Goal: Task Accomplishment & Management: Use online tool/utility

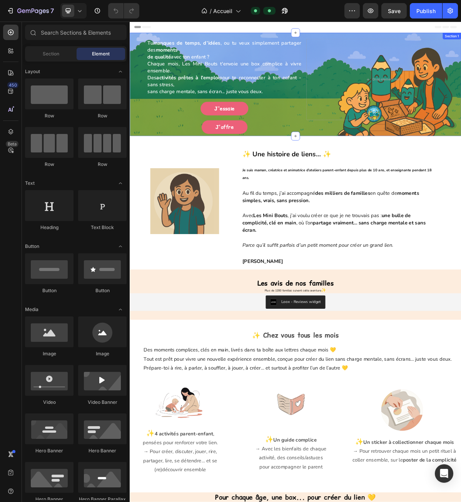
click at [140, 159] on div "Tu manques de temps, d’idées , ou tu veux simplement partager des moments de qu…" at bounding box center [361, 109] width 462 height 144
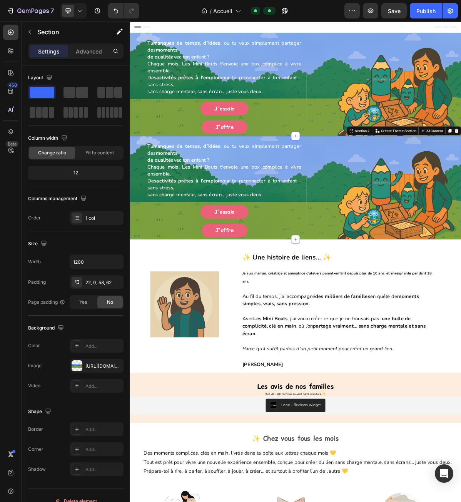
click at [133, 221] on div "Tu manques de temps, d’idées , ou tu veux simplement partager des moments de qu…" at bounding box center [361, 253] width 462 height 144
click at [82, 38] on div "Section" at bounding box center [62, 32] width 80 height 20
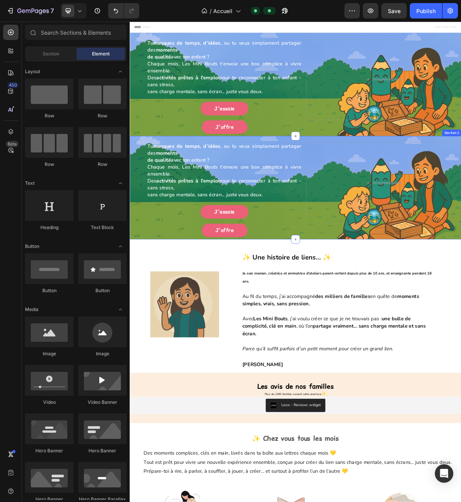
click at [139, 221] on div "Tu manques de temps, d’idées , ou tu veux simplement partager des moments de qu…" at bounding box center [361, 253] width 462 height 144
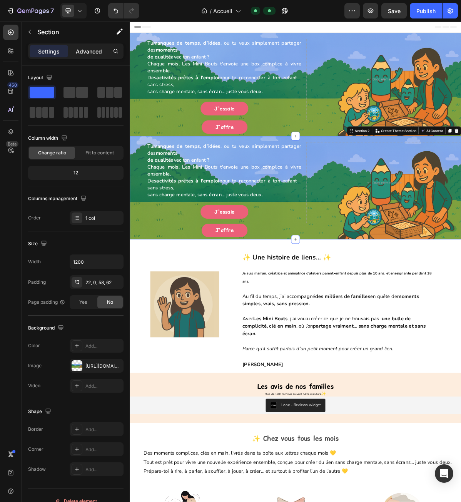
click at [89, 55] on p "Advanced" at bounding box center [89, 51] width 26 height 8
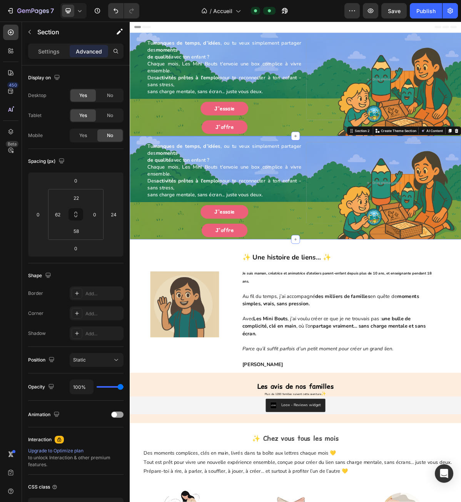
click at [137, 211] on div "Tu manques de temps, d’idées , ou tu veux simplement partager des moments de qu…" at bounding box center [361, 253] width 462 height 144
click at [87, 137] on div "Yes" at bounding box center [82, 135] width 25 height 12
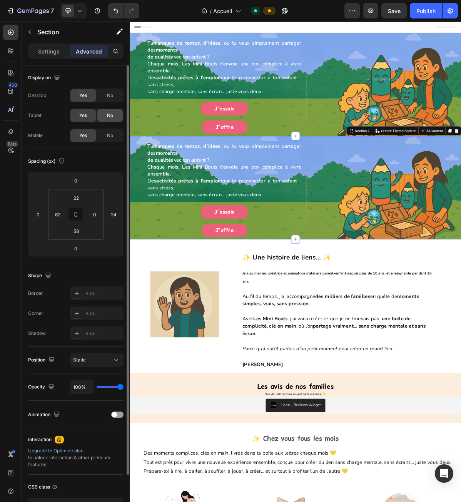
click at [106, 115] on div "No" at bounding box center [109, 115] width 25 height 12
click at [109, 97] on span "No" at bounding box center [110, 95] width 6 height 7
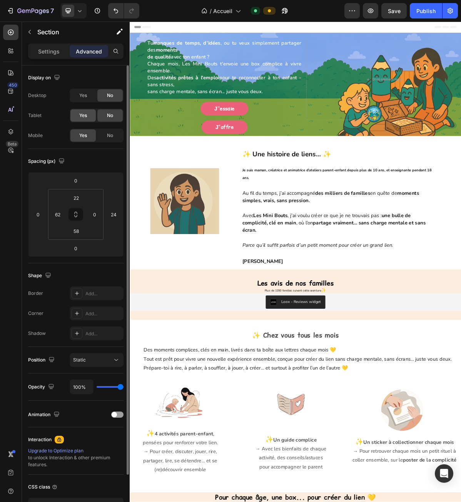
click at [90, 115] on div "Yes" at bounding box center [82, 115] width 25 height 12
click at [139, 149] on div "Tu manques de temps, d’idées , ou tu veux simplement partager des moments de qu…" at bounding box center [361, 109] width 462 height 144
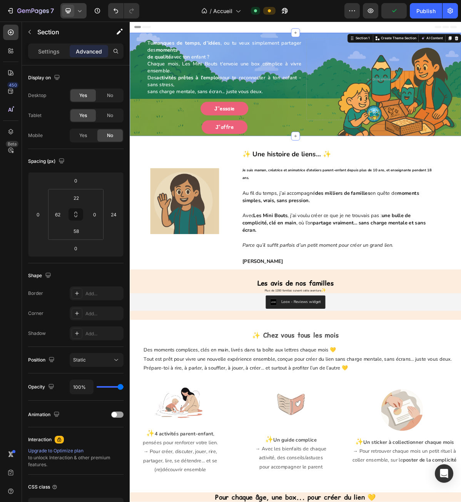
click at [80, 18] on div at bounding box center [73, 10] width 26 height 15
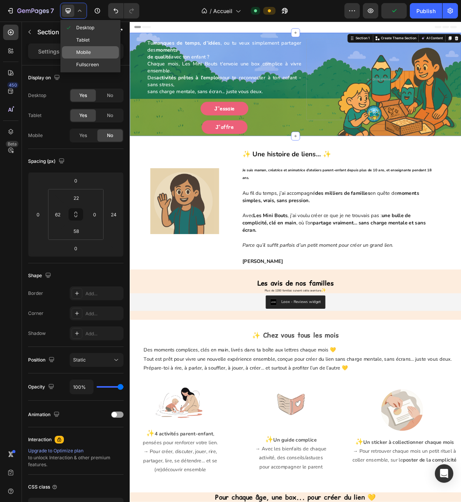
click at [80, 53] on span "Mobile" at bounding box center [83, 53] width 15 height 8
type input "0"
type input "Auto"
type input "0"
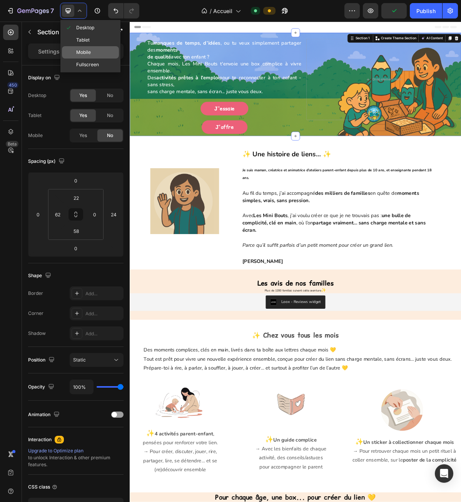
type input "Auto"
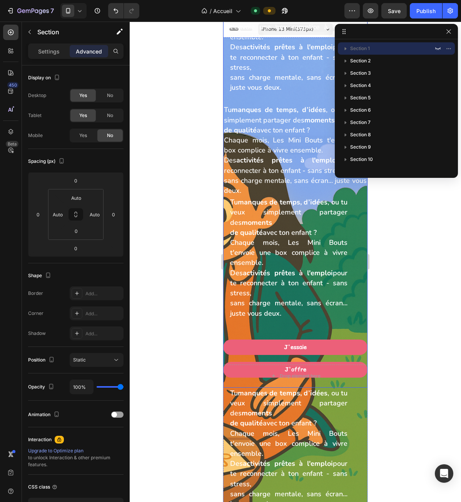
click at [224, 326] on div "Tu manques de temps, d’idées , ou tu veux simplement partager des moments de qu…" at bounding box center [295, 164] width 144 height 387
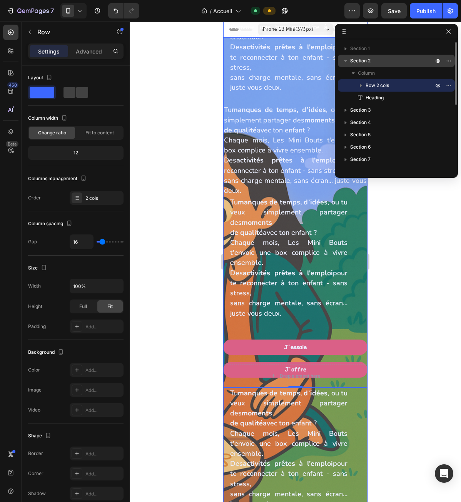
click at [369, 61] on span "Section 2" at bounding box center [360, 61] width 20 height 8
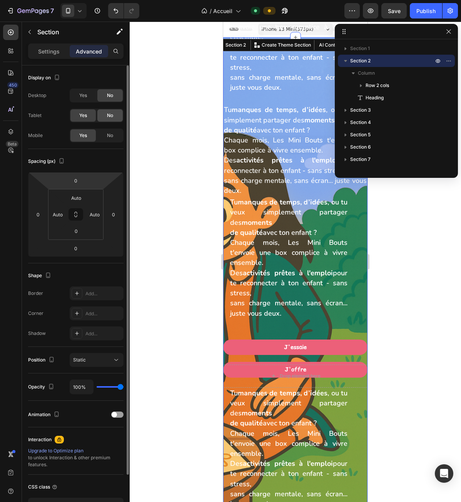
click at [104, 119] on div "No" at bounding box center [109, 115] width 25 height 12
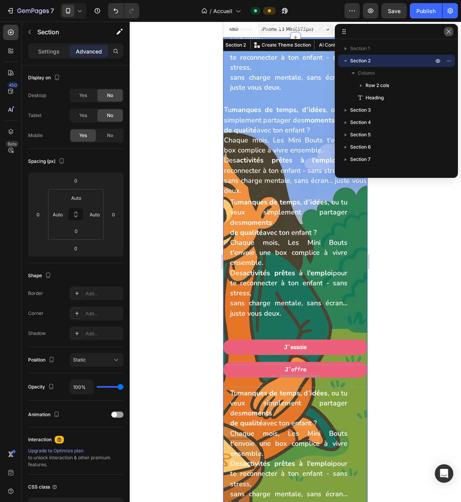
click at [448, 33] on icon "button" at bounding box center [449, 31] width 6 height 6
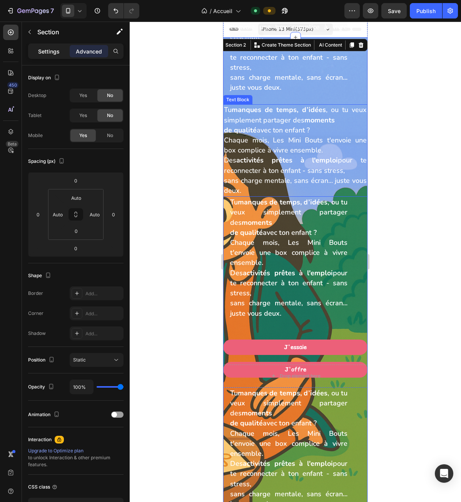
click at [53, 55] on p "Settings" at bounding box center [49, 51] width 22 height 8
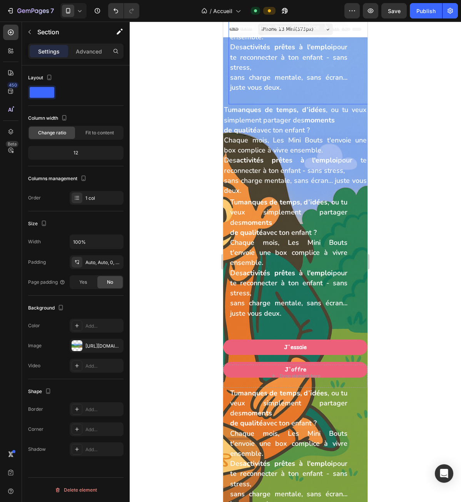
click at [273, 84] on span "sans charge mentale, sans écran... juste vous deux." at bounding box center [288, 82] width 117 height 19
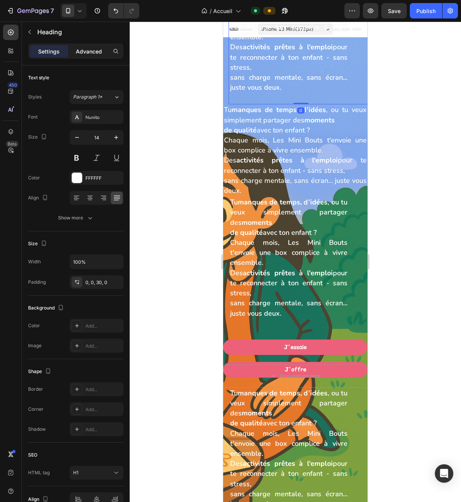
click at [91, 52] on p "Advanced" at bounding box center [89, 51] width 26 height 8
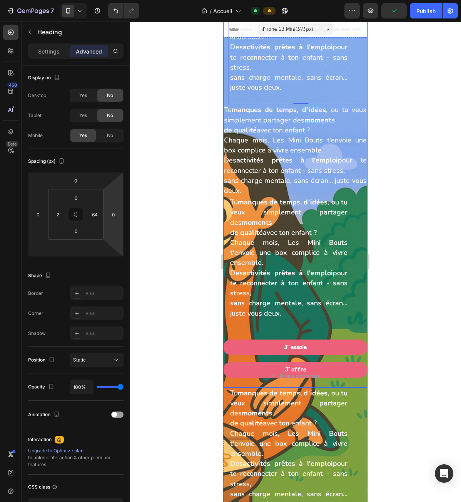
click at [224, 81] on div "Tu manques de temps, d’idées , ou tu veux simplement partager des moments de qu…" at bounding box center [295, 164] width 144 height 387
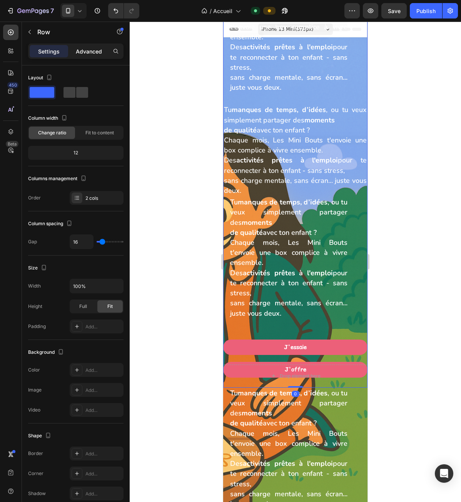
click at [102, 55] on p "Advanced" at bounding box center [89, 51] width 26 height 8
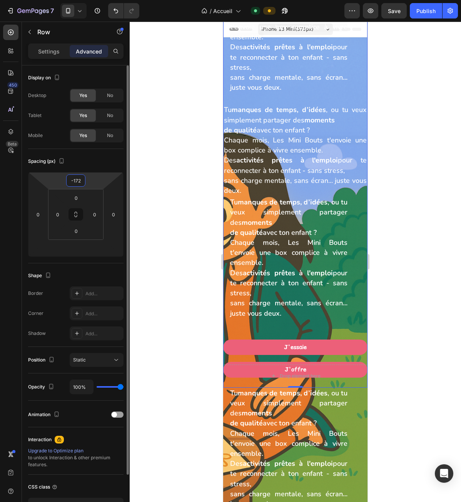
click at [78, 180] on input "-172" at bounding box center [75, 181] width 15 height 12
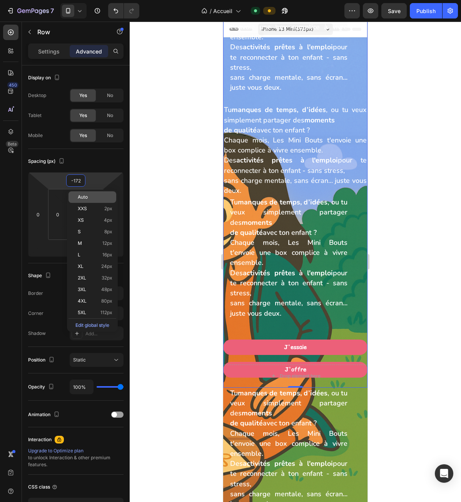
click at [82, 197] on span "Auto" at bounding box center [83, 196] width 10 height 5
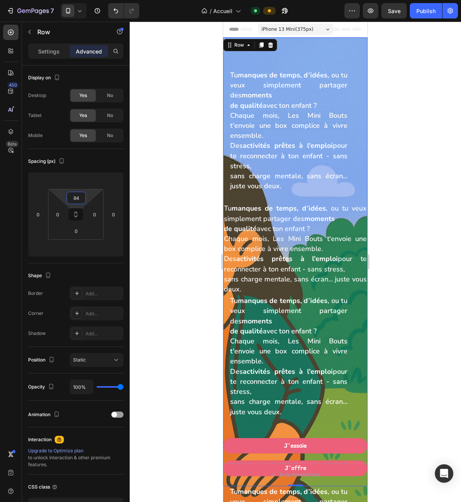
type input "78"
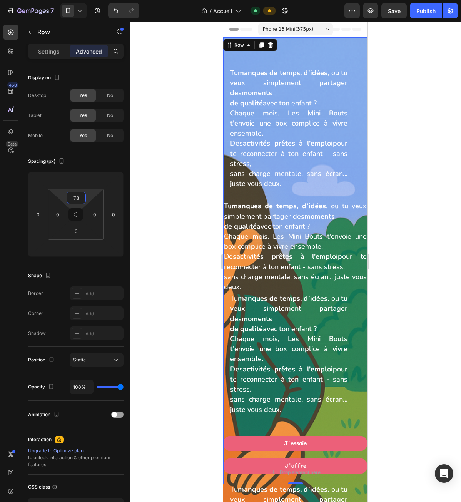
drag, startPoint x: 87, startPoint y: 199, endPoint x: 91, endPoint y: 184, distance: 15.5
click at [91, 0] on html "7 Version history / Accueil Default Preview Save Publish 450 Beta Sections(18) …" at bounding box center [230, 0] width 461 height 0
click at [258, 159] on span "Des activités prêtes à l'emploi pour te reconnecter à ton enfant - sans stress," at bounding box center [288, 153] width 117 height 29
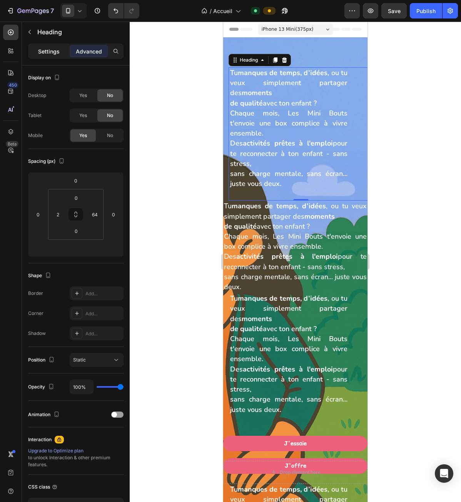
click at [50, 47] on p "Settings" at bounding box center [49, 51] width 22 height 8
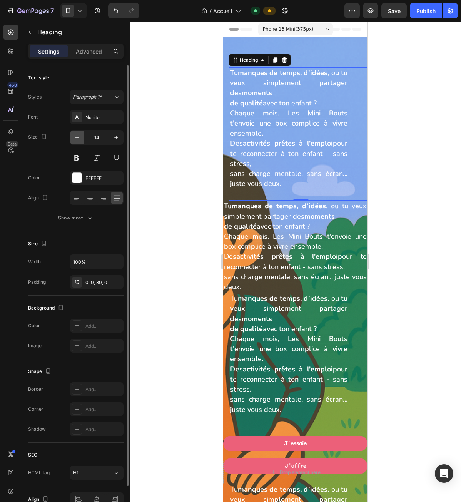
click at [71, 139] on button "button" at bounding box center [77, 138] width 14 height 14
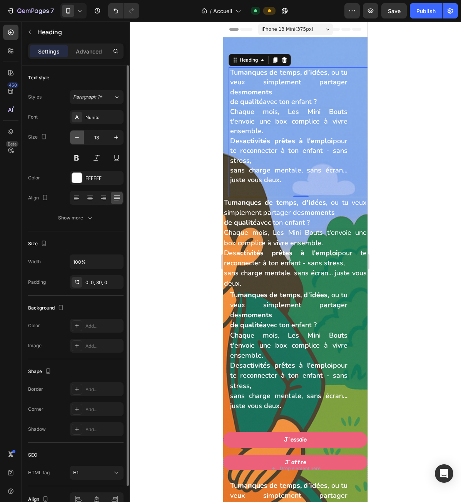
click at [74, 139] on icon "button" at bounding box center [77, 138] width 8 height 8
type input "12"
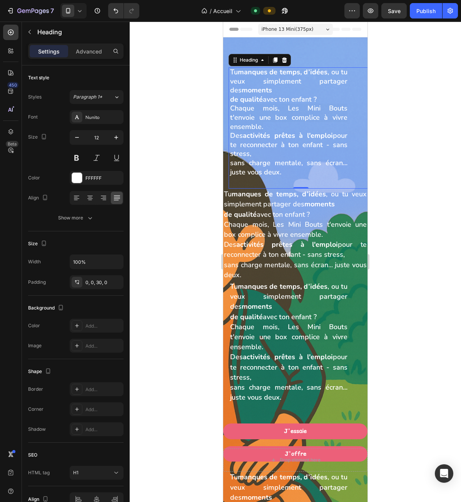
click at [301, 125] on h1 "Tu manques de temps, d’idées , ou tu veux simplement partager des moments de qu…" at bounding box center [288, 127] width 119 height 121
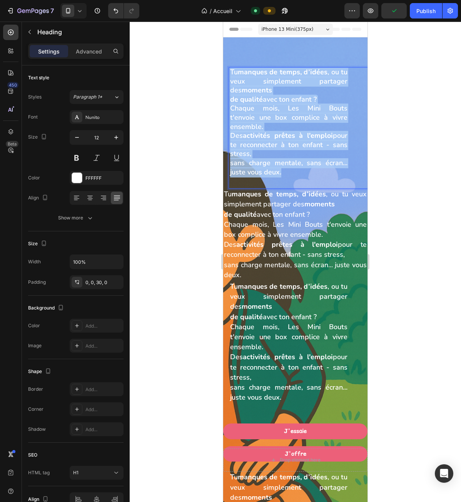
drag, startPoint x: 281, startPoint y: 169, endPoint x: 202, endPoint y: 54, distance: 140.1
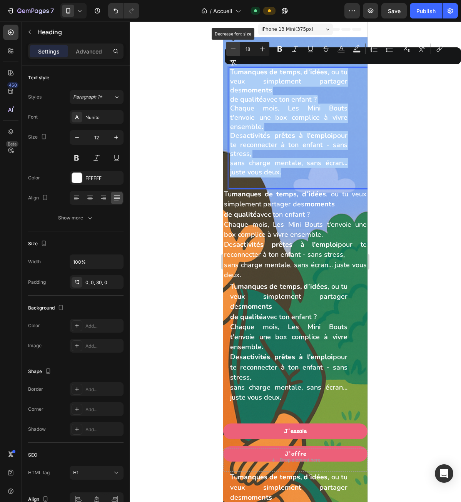
click at [236, 51] on icon "Editor contextual toolbar" at bounding box center [233, 49] width 8 height 8
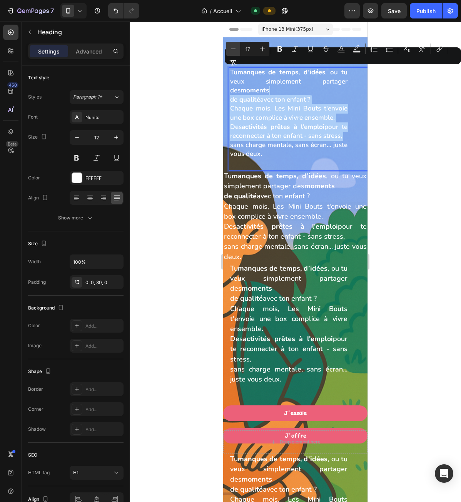
click at [236, 51] on icon "Editor contextual toolbar" at bounding box center [233, 49] width 8 height 8
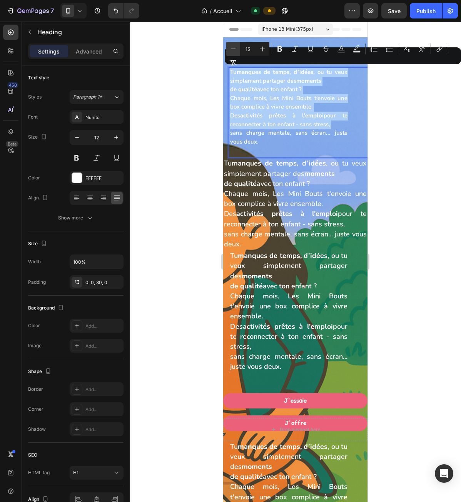
click at [236, 51] on icon "Editor contextual toolbar" at bounding box center [233, 49] width 8 height 8
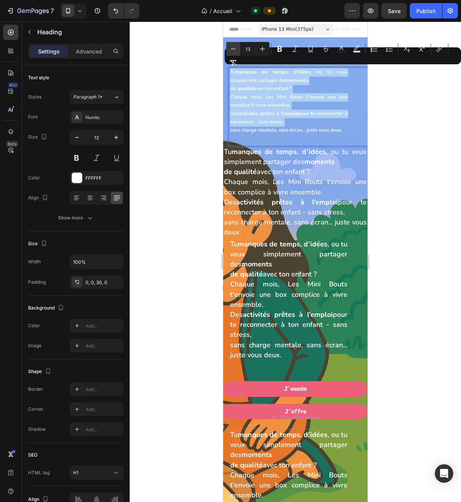
click at [236, 51] on icon "Editor contextual toolbar" at bounding box center [233, 49] width 8 height 8
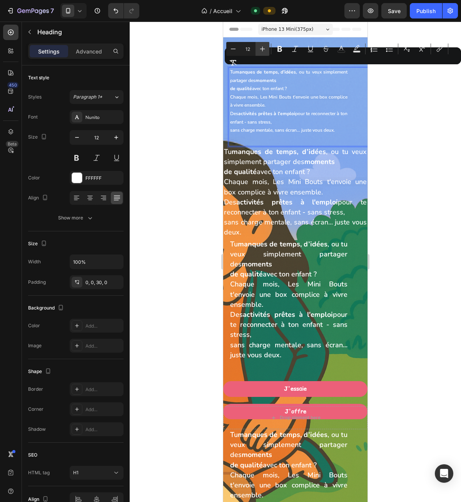
click at [261, 50] on icon "Editor contextual toolbar" at bounding box center [263, 49] width 8 height 8
type input "14"
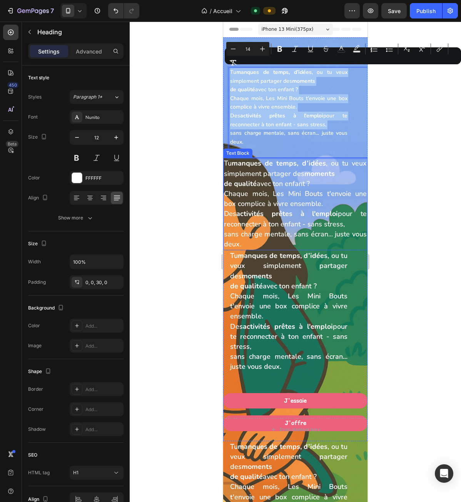
click at [261, 182] on span "de qualité avec ton enfant ?" at bounding box center [267, 183] width 86 height 9
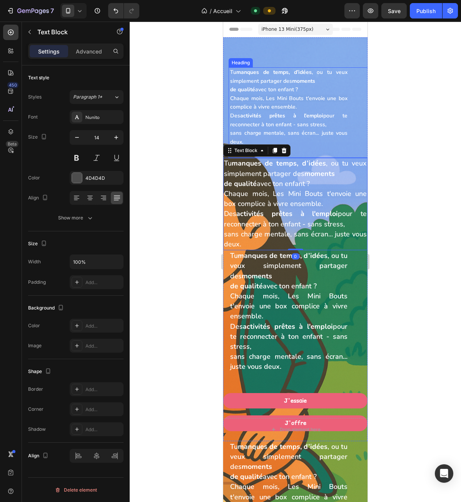
click at [248, 119] on p "⁠⁠⁠⁠⁠⁠⁠ Tu manques de temps, d’idées , ou tu veux simplement partager des momen…" at bounding box center [288, 107] width 117 height 78
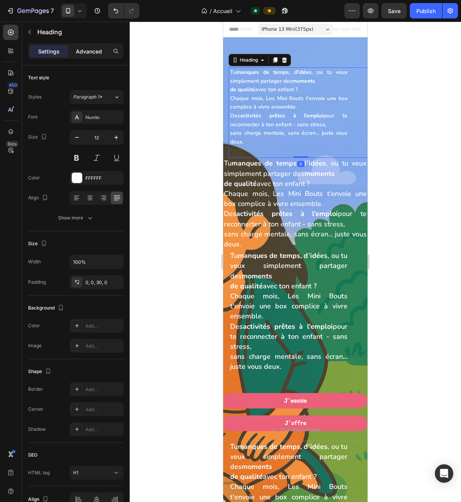
click at [88, 51] on p "Advanced" at bounding box center [89, 51] width 26 height 8
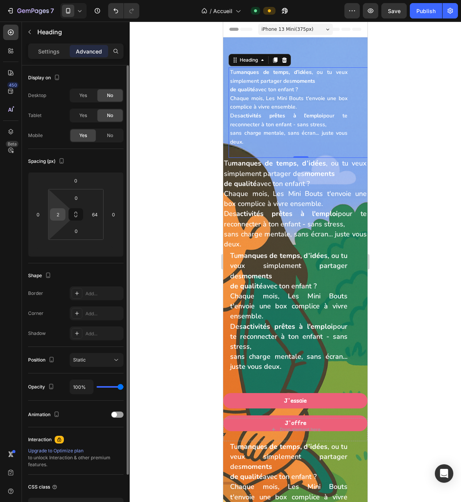
click at [60, 214] on input "2" at bounding box center [58, 215] width 12 height 12
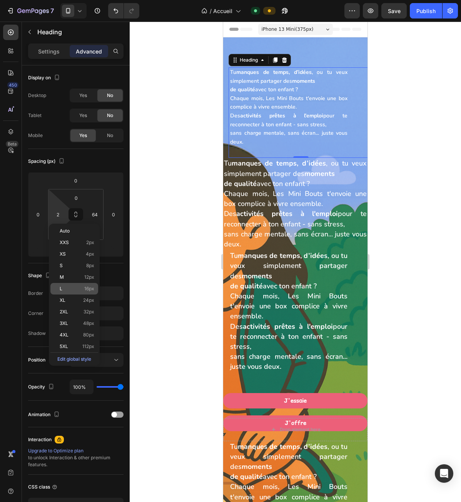
click at [67, 291] on div "L 16px" at bounding box center [74, 289] width 48 height 12
type input "16"
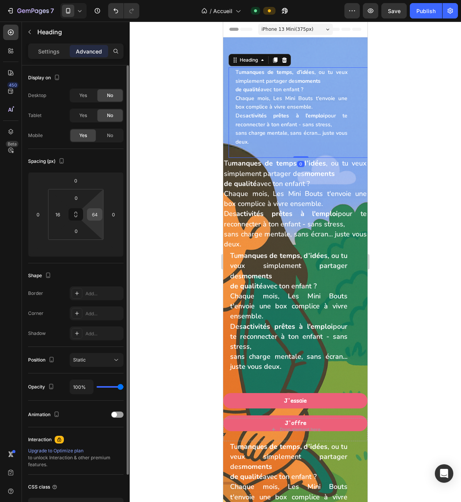
click at [93, 213] on input "64" at bounding box center [95, 215] width 12 height 12
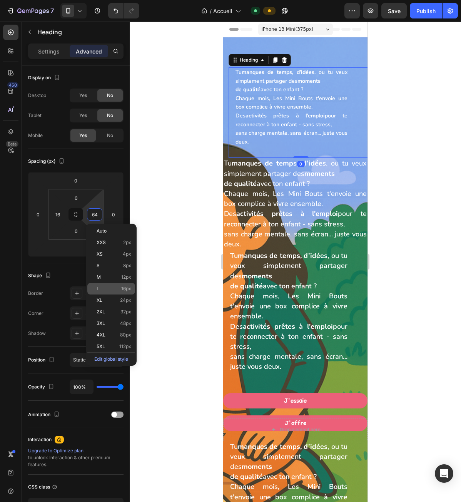
click at [107, 284] on div "L 16px" at bounding box center [111, 289] width 48 height 12
type input "16"
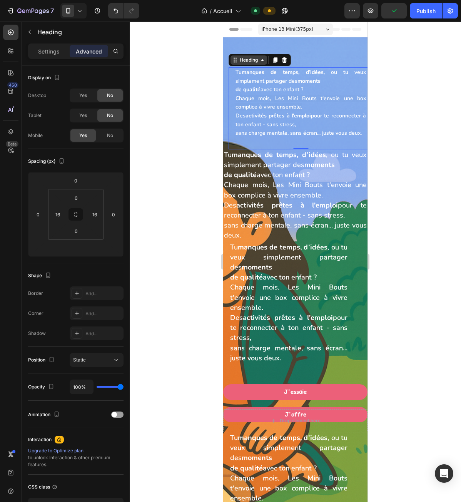
click at [256, 64] on div "Heading" at bounding box center [249, 59] width 37 height 9
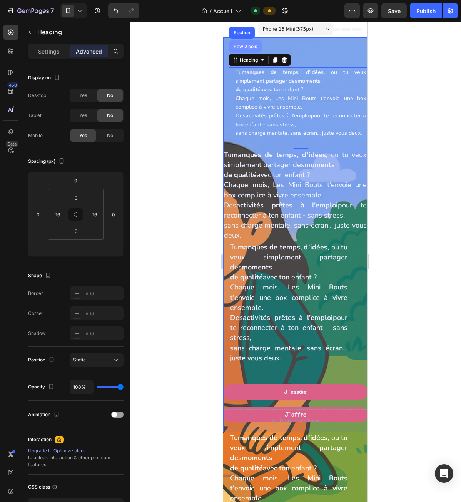
click at [254, 49] on div "Row 2 cols" at bounding box center [245, 46] width 33 height 12
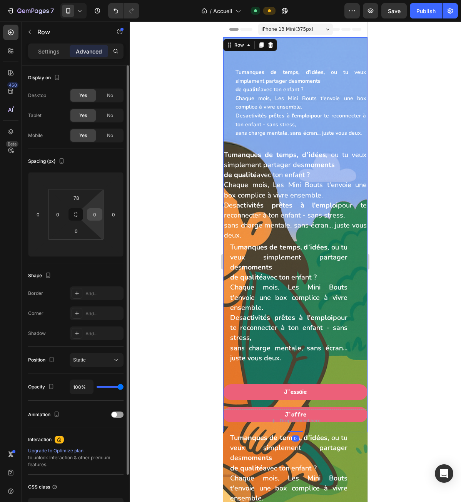
click at [97, 210] on input "0" at bounding box center [95, 215] width 12 height 12
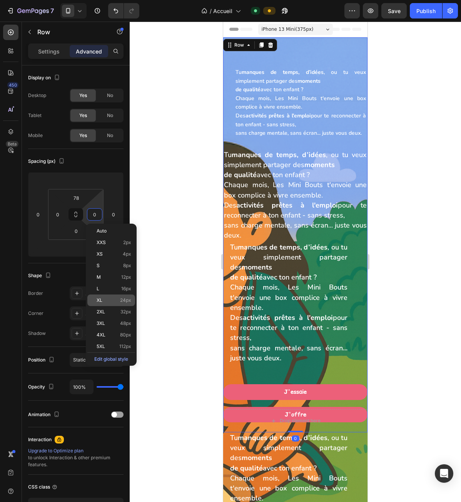
click at [112, 302] on p "XL 24px" at bounding box center [114, 300] width 35 height 5
type input "24"
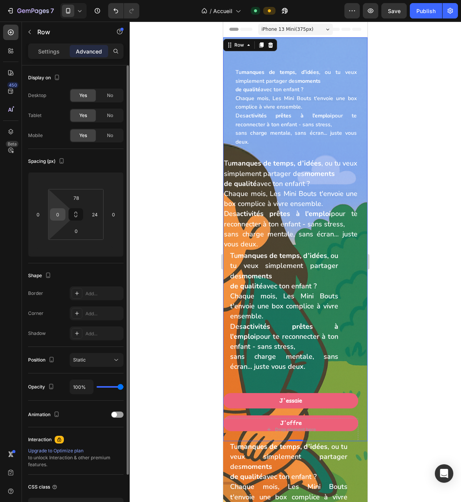
click at [59, 219] on input "0" at bounding box center [58, 215] width 12 height 12
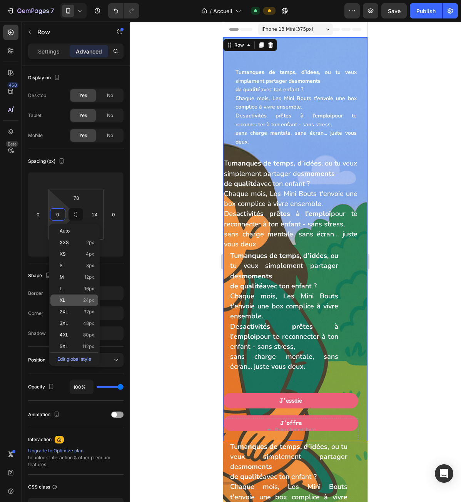
click at [85, 298] on span "24px" at bounding box center [88, 300] width 11 height 5
type input "24"
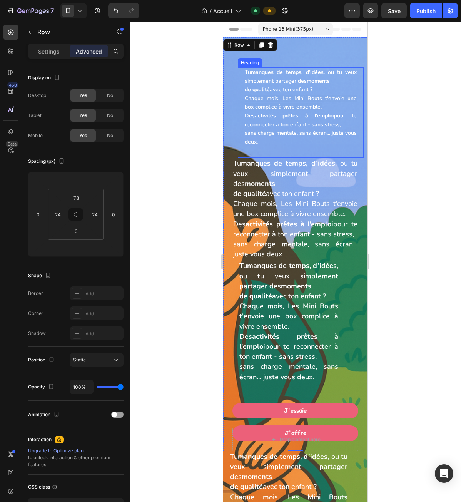
click at [299, 101] on span "Chaque mois, Les Mini Bouts t'envoie une box complice à vivre ensemble." at bounding box center [301, 103] width 112 height 16
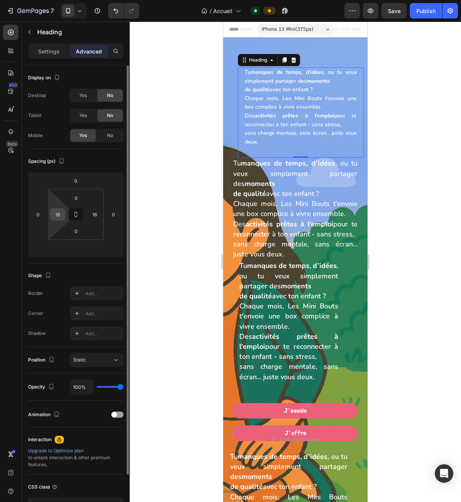
click at [63, 217] on input "16" at bounding box center [58, 215] width 12 height 12
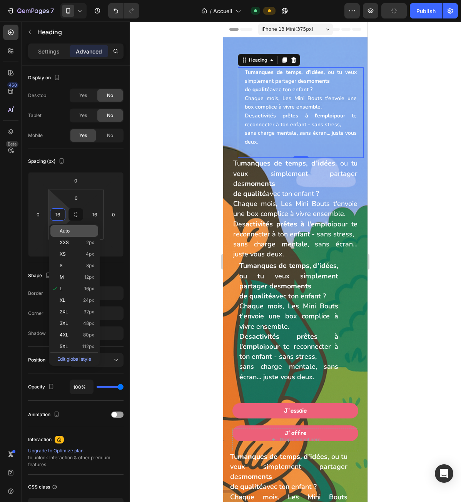
click at [69, 234] on div "Auto" at bounding box center [74, 231] width 48 height 12
type input "Auto"
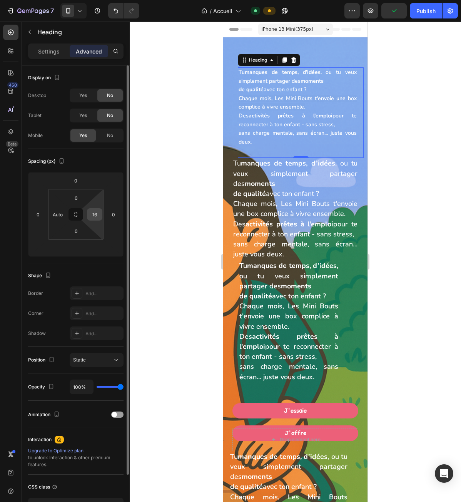
click at [96, 220] on input "16" at bounding box center [95, 215] width 12 height 12
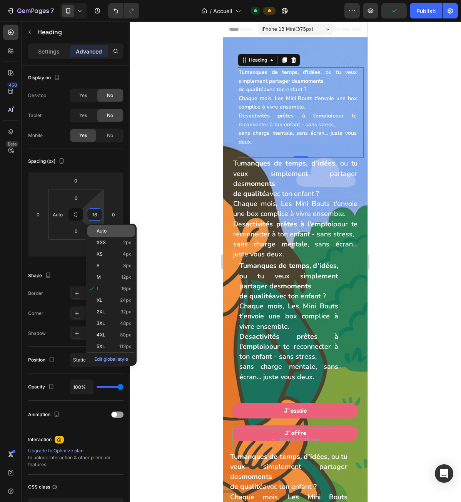
click at [107, 236] on div "Auto" at bounding box center [111, 231] width 48 height 12
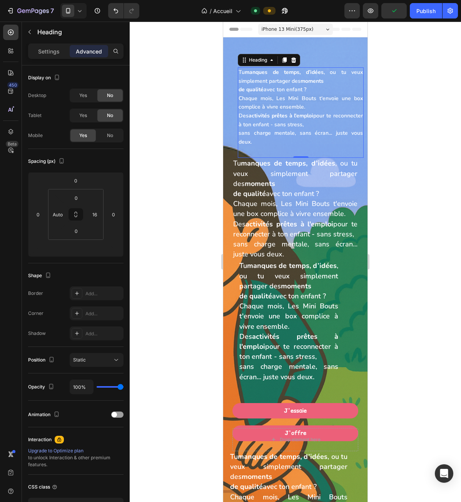
type input "Auto"
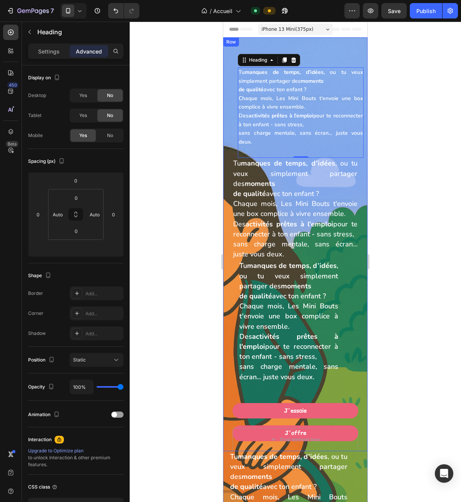
click at [227, 119] on div "⁠⁠⁠⁠⁠⁠⁠ Tu manques de temps, d’idées , ou tu veux simplement partager des momen…" at bounding box center [295, 244] width 144 height 414
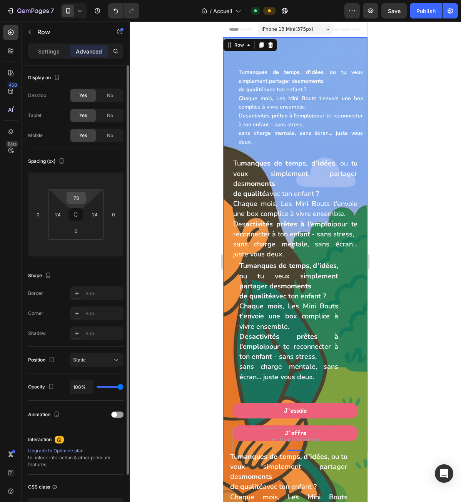
click at [72, 198] on input "78" at bounding box center [76, 198] width 15 height 12
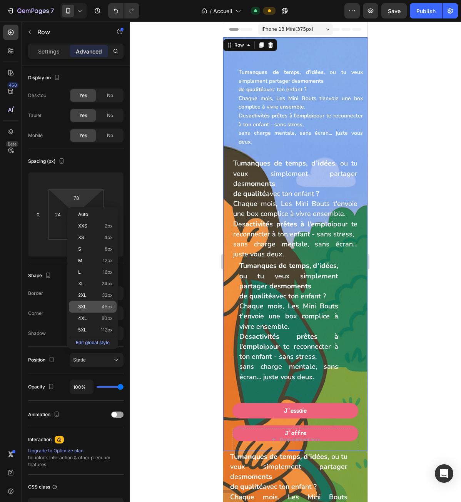
click at [90, 307] on p "3XL 48px" at bounding box center [95, 306] width 35 height 5
type input "48"
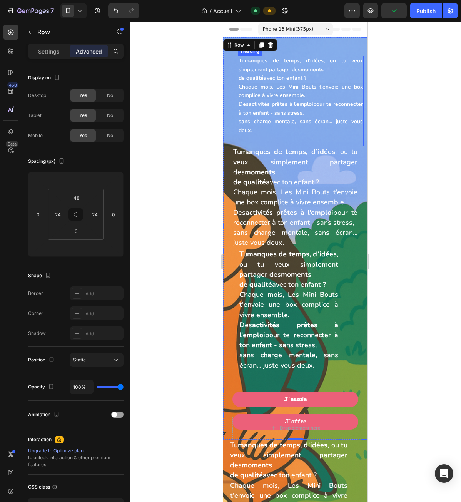
click at [240, 125] on span "sans charge mentale, sans écran... juste vous deux." at bounding box center [301, 126] width 124 height 16
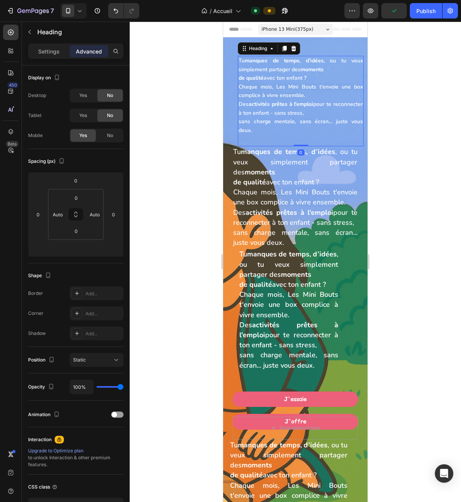
click at [231, 125] on div "⁠⁠⁠⁠⁠⁠⁠ Tu manques de temps, d’idées , ou tu veux simplement partager des momen…" at bounding box center [295, 238] width 144 height 402
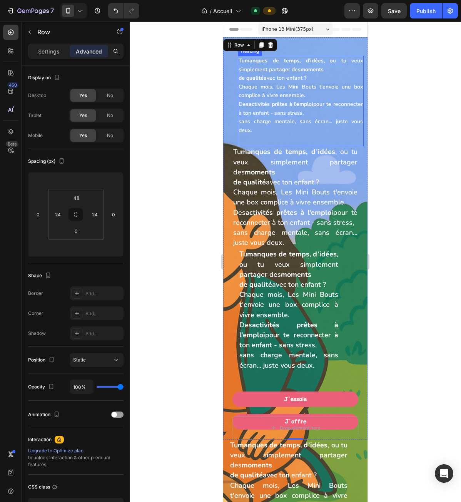
click at [276, 122] on span "sans charge mentale, sans écran... juste vous deux." at bounding box center [301, 126] width 124 height 16
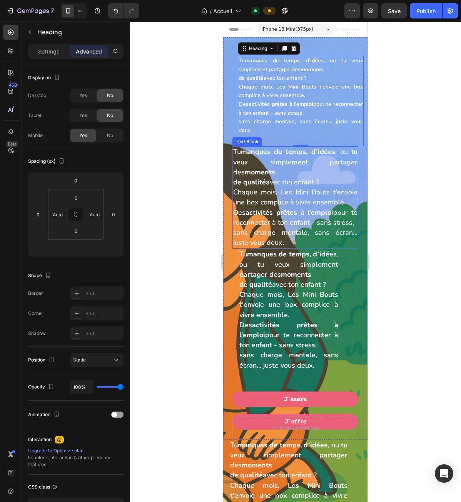
click at [258, 188] on span "Chaque mois, Les Mini Bouts t'envoie une box complice à vivre ensemble." at bounding box center [295, 196] width 124 height 19
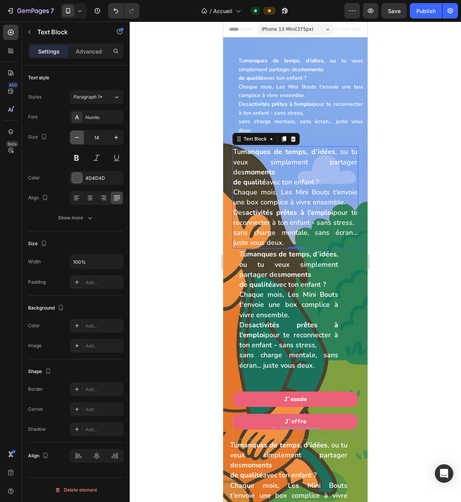
click at [75, 138] on icon "button" at bounding box center [77, 138] width 8 height 8
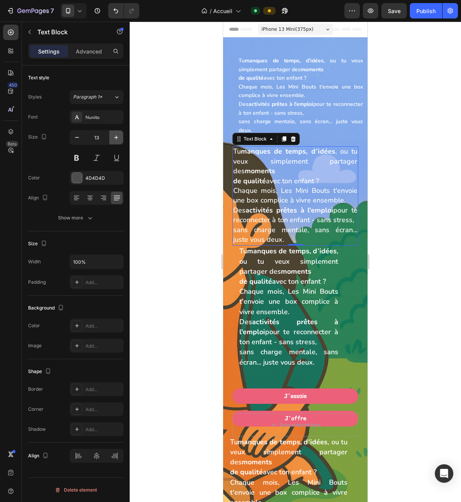
click at [113, 137] on icon "button" at bounding box center [116, 138] width 8 height 8
type input "14"
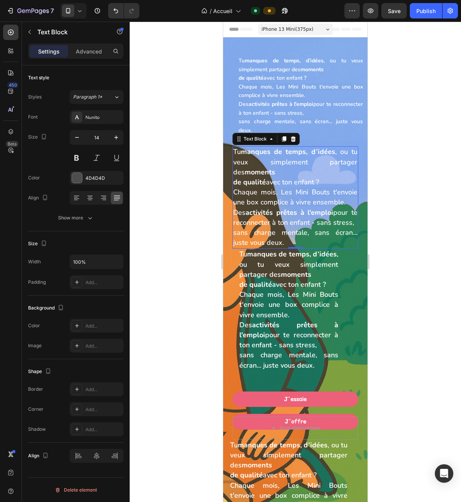
click at [293, 246] on span "sans charge mentale, sans écran... juste vous deux." at bounding box center [295, 237] width 124 height 19
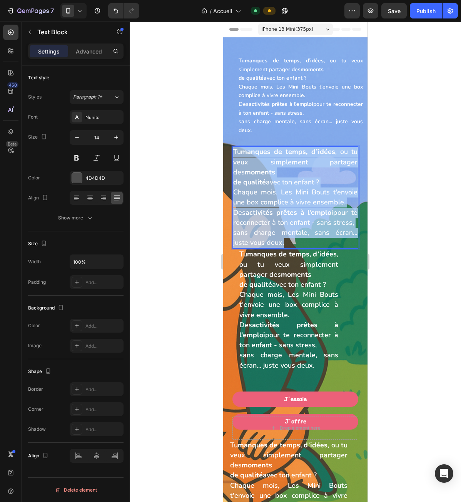
drag, startPoint x: 291, startPoint y: 253, endPoint x: 438, endPoint y: 160, distance: 174.2
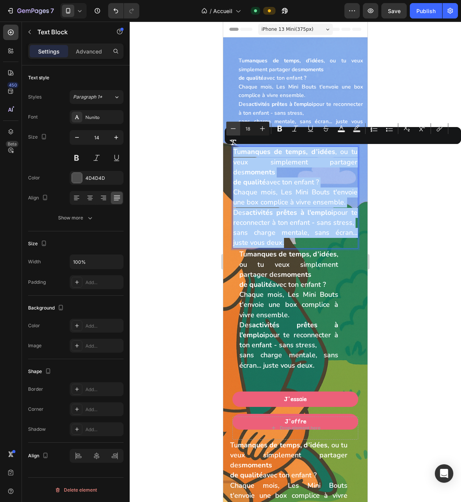
click at [228, 128] on button "Minus" at bounding box center [233, 129] width 14 height 14
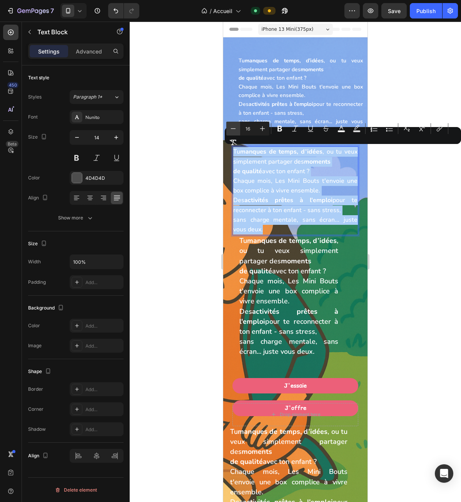
click at [228, 128] on button "Minus" at bounding box center [233, 129] width 14 height 14
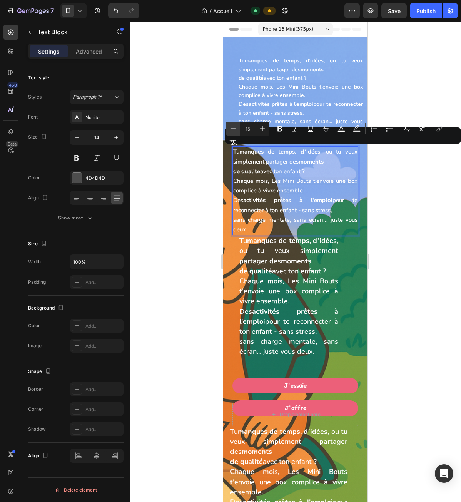
click at [228, 128] on button "Minus" at bounding box center [233, 129] width 14 height 14
type input "14"
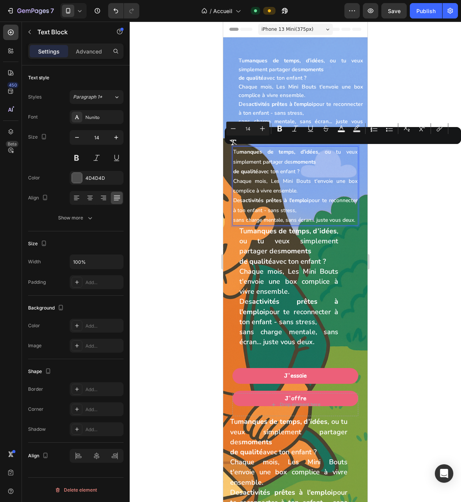
click at [273, 213] on span "Des activités prêtes à l'emploi pour te reconnecter à ton enfant - sans stress," at bounding box center [295, 205] width 124 height 17
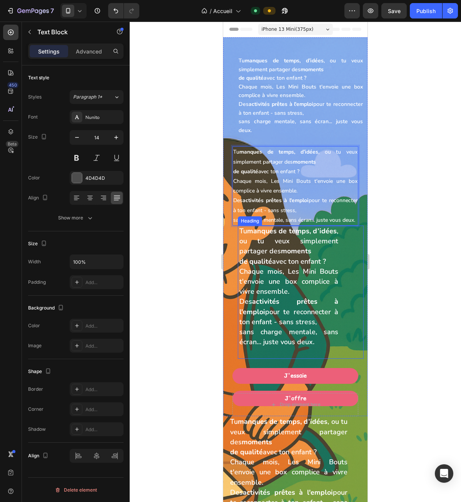
click at [279, 266] on span "de qualité avec ton enfant ?" at bounding box center [282, 261] width 87 height 9
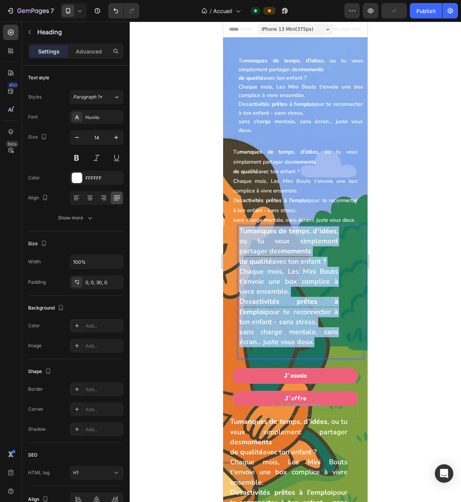
drag, startPoint x: 318, startPoint y: 360, endPoint x: 411, endPoint y: 220, distance: 168.0
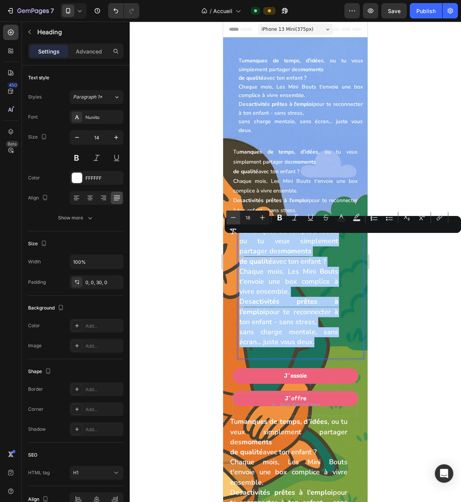
click at [238, 218] on button "Minus" at bounding box center [233, 218] width 14 height 14
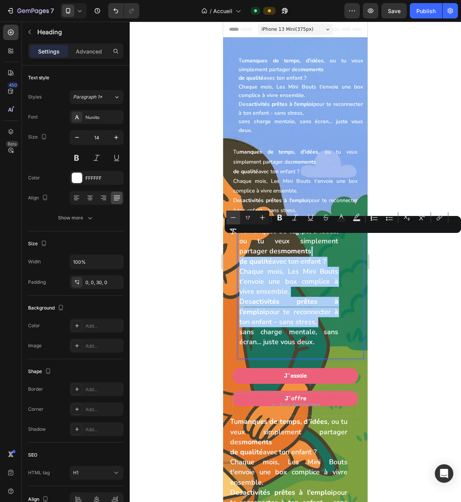
click at [238, 218] on button "Minus" at bounding box center [233, 218] width 14 height 14
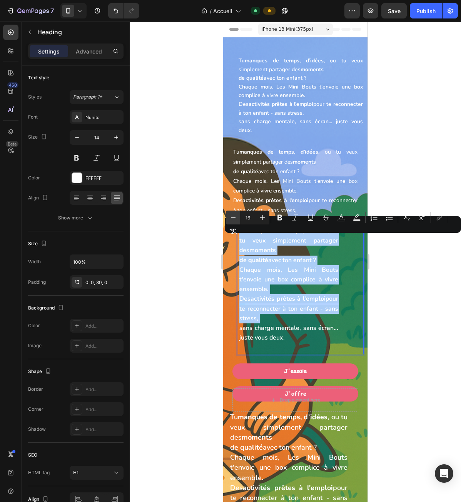
click at [238, 218] on button "Minus" at bounding box center [233, 218] width 14 height 14
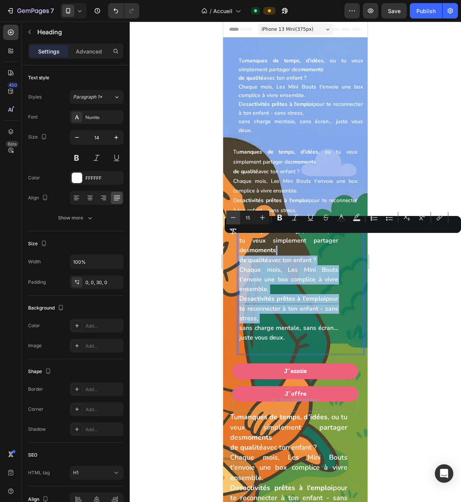
type input "14"
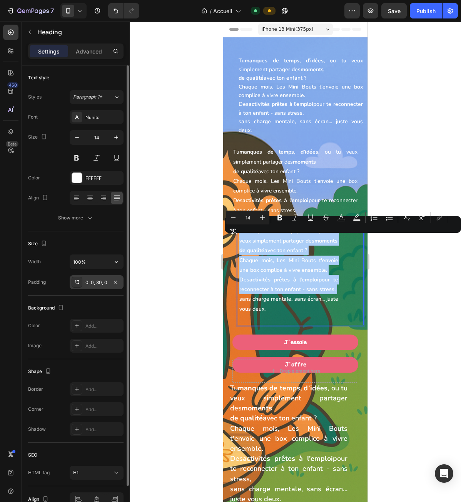
click at [93, 281] on div "0, 0, 30, 0" at bounding box center [96, 282] width 22 height 7
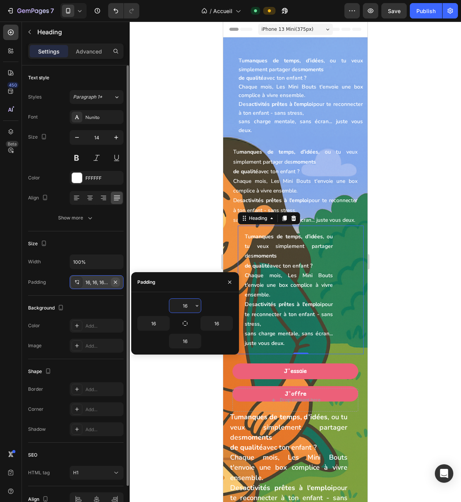
click at [114, 280] on icon "button" at bounding box center [115, 282] width 6 height 6
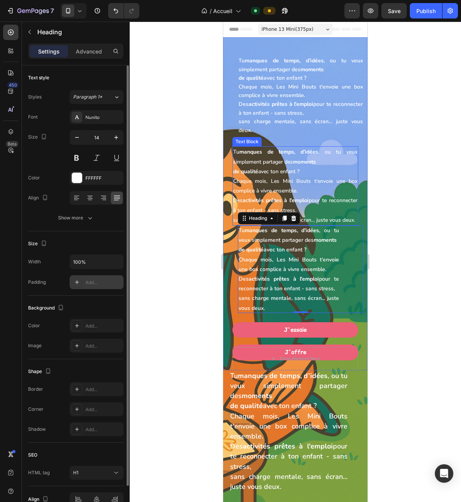
click at [286, 195] on p "Tu manques de temps, d’idées , ou tu veux simplement partager des moments de qu…" at bounding box center [295, 186] width 124 height 78
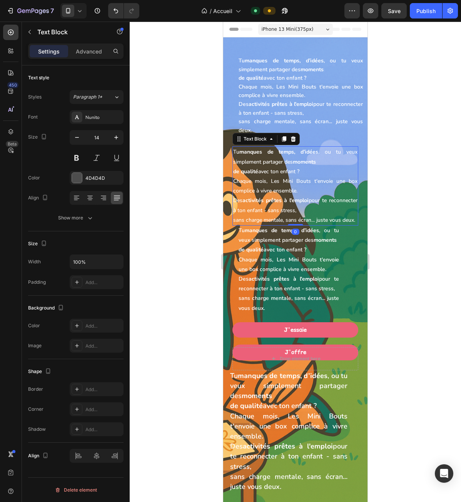
click at [293, 273] on span "Chaque mois, Les Mini Bouts t'envoie une box complice à vivre ensemble." at bounding box center [289, 264] width 100 height 17
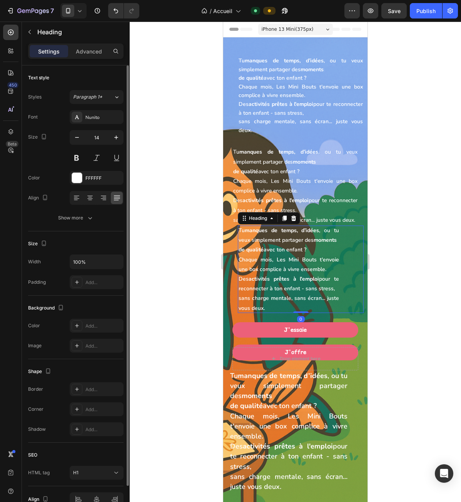
click at [94, 58] on div "Settings Advanced" at bounding box center [75, 51] width 95 height 15
click at [94, 55] on p "Advanced" at bounding box center [89, 51] width 26 height 8
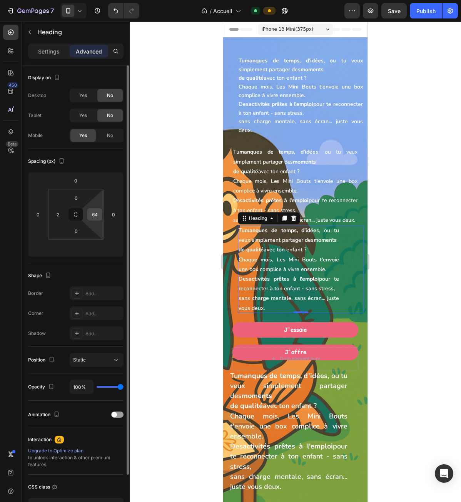
click at [92, 216] on input "64" at bounding box center [95, 215] width 12 height 12
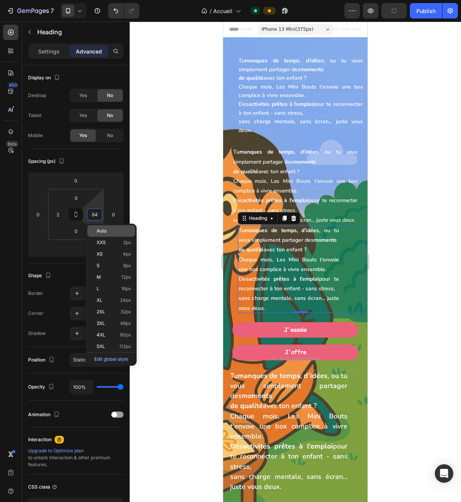
click at [100, 228] on span "Auto" at bounding box center [102, 230] width 10 height 5
type input "Auto"
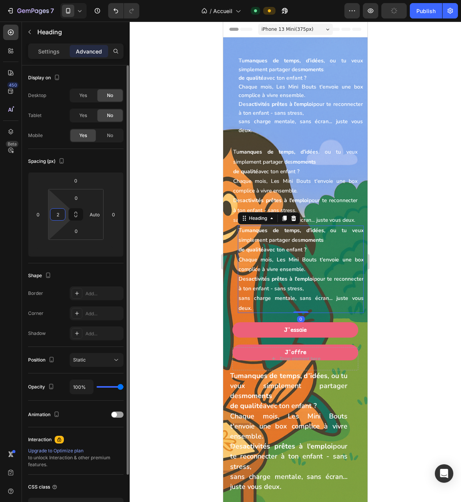
click at [60, 218] on input "2" at bounding box center [58, 215] width 12 height 12
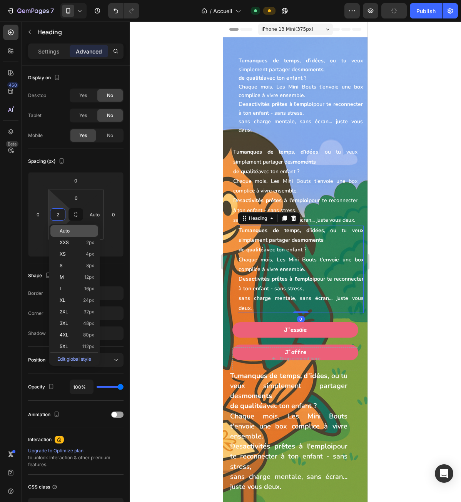
click at [70, 227] on div "Auto" at bounding box center [74, 231] width 48 height 12
type input "Auto"
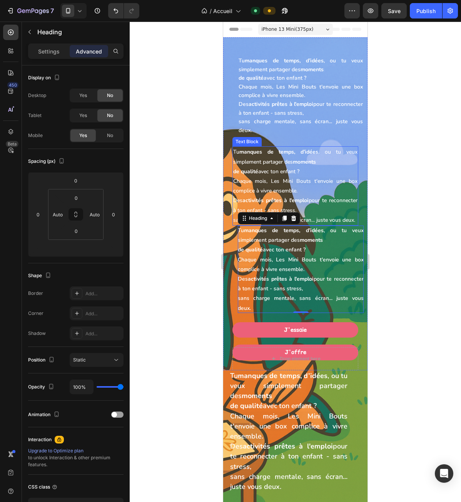
click at [238, 215] on p "Tu manques de temps, d’idées , ou tu veux simplement partager des moments de qu…" at bounding box center [295, 186] width 124 height 78
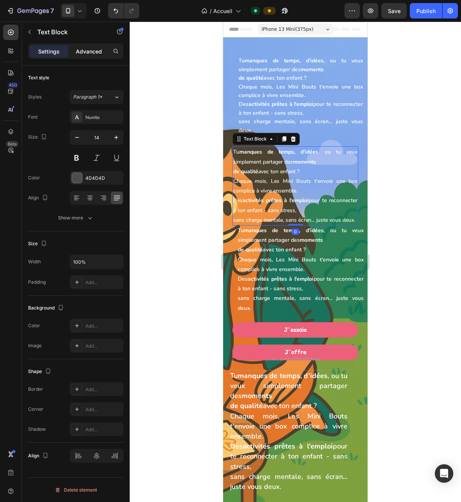
click at [82, 52] on p "Advanced" at bounding box center [89, 51] width 26 height 8
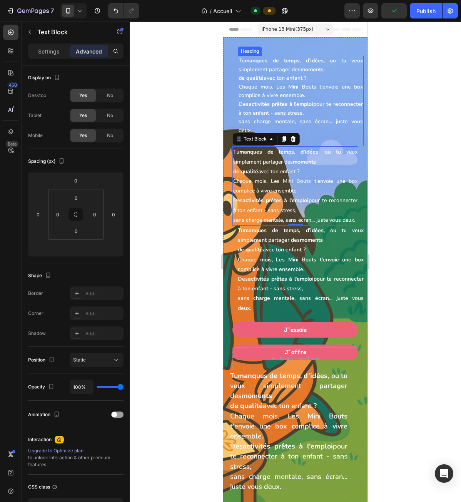
click at [257, 89] on span "Chaque mois, Les Mini Bouts t'envoie une box complice à vivre ensemble." at bounding box center [301, 91] width 124 height 16
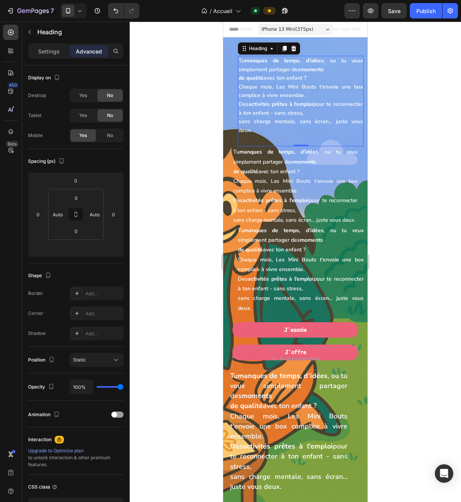
click at [255, 302] on p "⁠⁠⁠⁠⁠⁠⁠ Tu manques de temps, d’idées , ou tu veux simplement partager des momen…" at bounding box center [301, 269] width 126 height 87
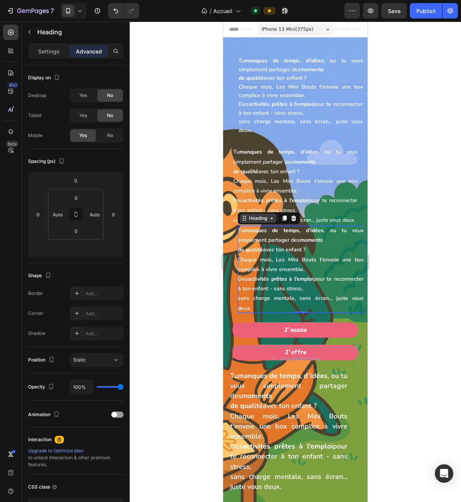
click at [263, 222] on div "Heading" at bounding box center [258, 218] width 21 height 7
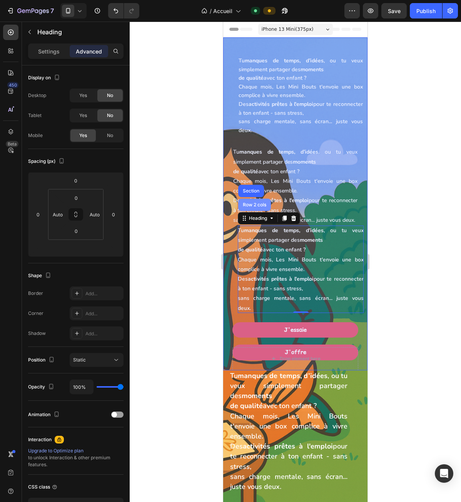
click at [259, 211] on div "Row 2 cols" at bounding box center [254, 205] width 33 height 12
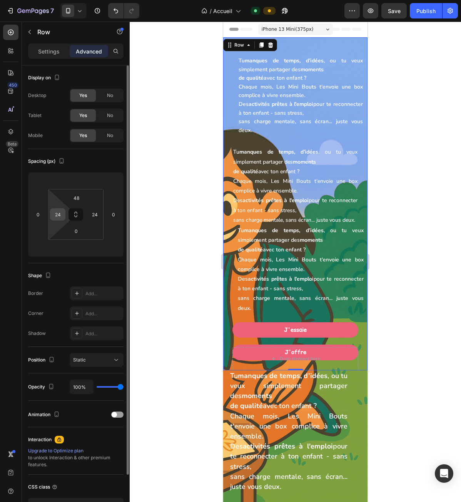
click at [62, 212] on input "24" at bounding box center [58, 215] width 12 height 12
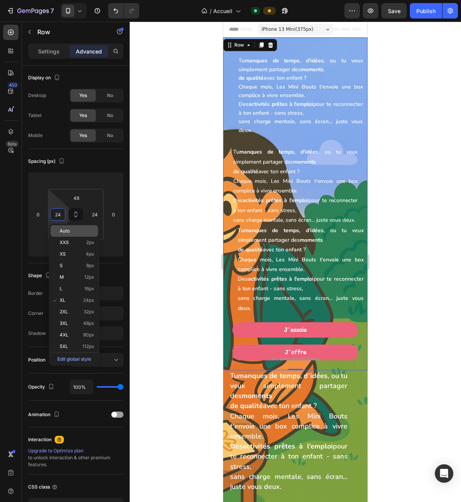
click at [64, 226] on div "Auto" at bounding box center [74, 231] width 48 height 12
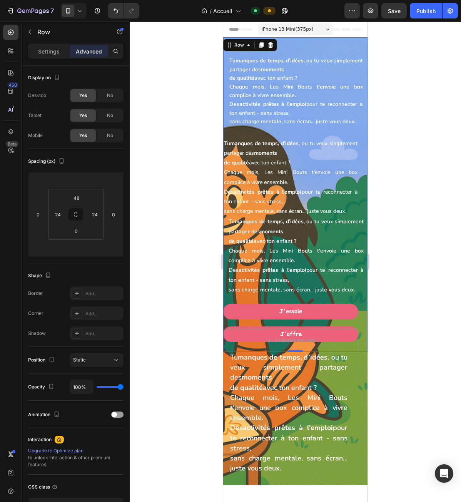
type input "Auto"
click at [92, 213] on input "24" at bounding box center [95, 215] width 12 height 12
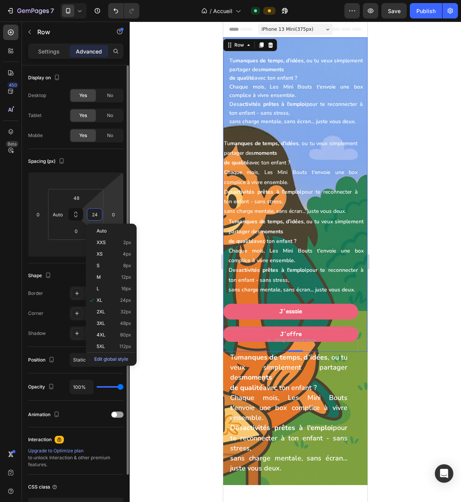
click at [106, 0] on html "7 Version history / Accueil Default Preview Save Publish 450 Beta Sections(18) …" at bounding box center [230, 0] width 461 height 0
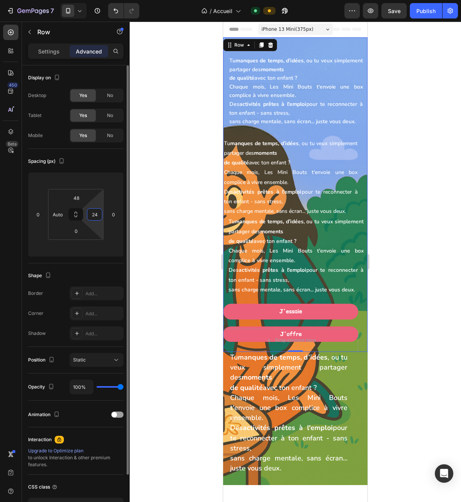
click at [92, 211] on input "24" at bounding box center [95, 215] width 12 height 12
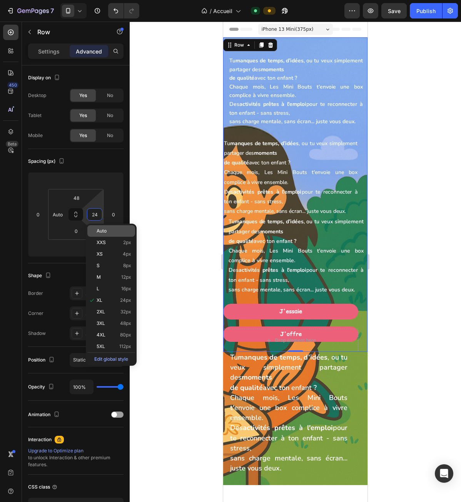
click at [99, 230] on span "Auto" at bounding box center [102, 230] width 10 height 5
type input "Auto"
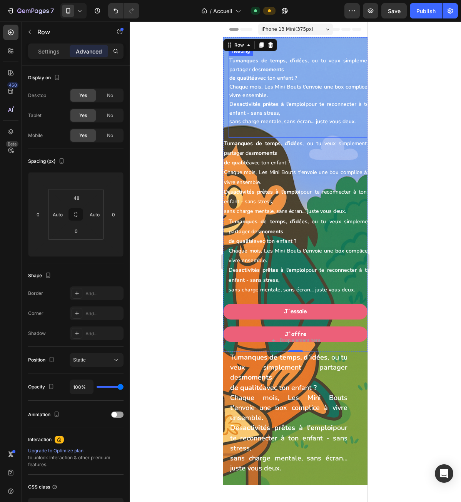
click at [238, 104] on span "Des activités prêtes à l'emploi pour te reconnecter à ton enfant - sans stress," at bounding box center [300, 108] width 143 height 16
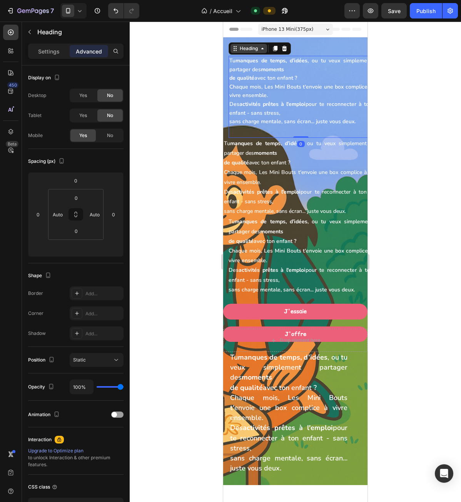
click at [243, 45] on div "Heading" at bounding box center [249, 48] width 37 height 9
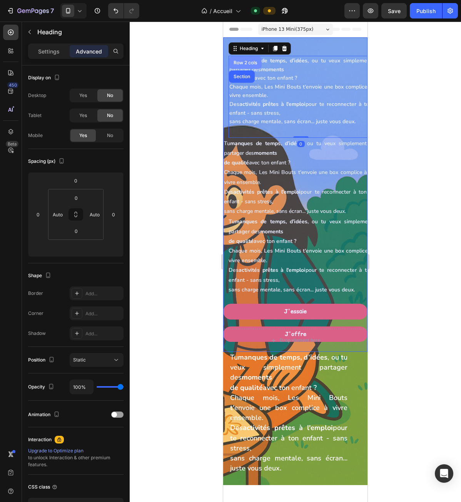
click at [248, 64] on div "Row 2 cols" at bounding box center [245, 62] width 27 height 5
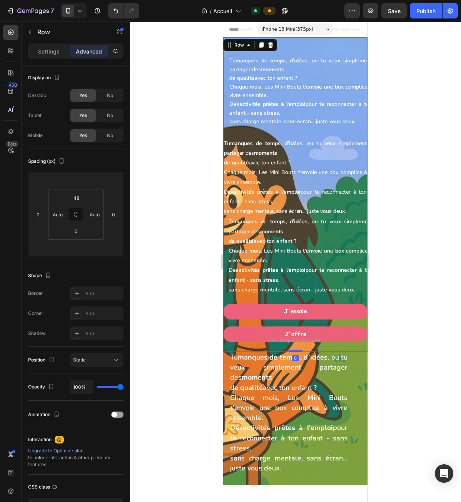
click at [234, 37] on div "Header" at bounding box center [295, 29] width 132 height 15
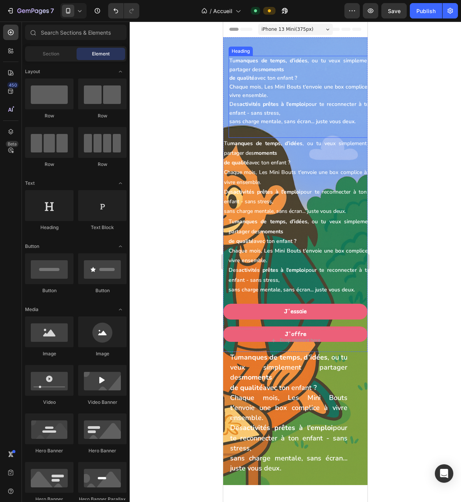
click at [246, 56] on h1 "⁠⁠⁠⁠⁠⁠⁠ Tu manques de temps, d’idées , ou tu veux simplement partager des momen…" at bounding box center [301, 97] width 144 height 82
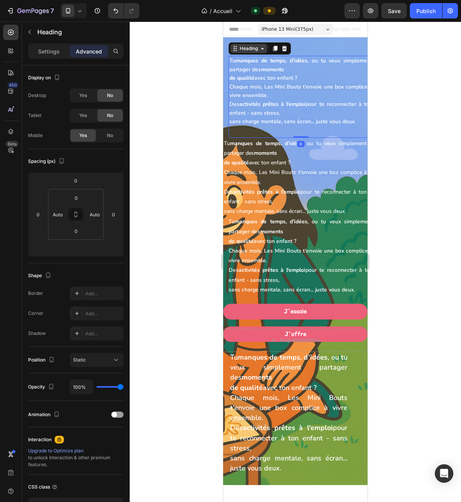
click at [245, 53] on div "Heading" at bounding box center [249, 48] width 37 height 9
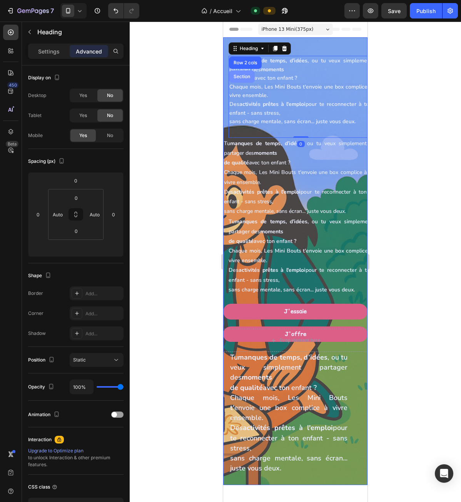
click at [241, 81] on div "Section" at bounding box center [242, 76] width 26 height 12
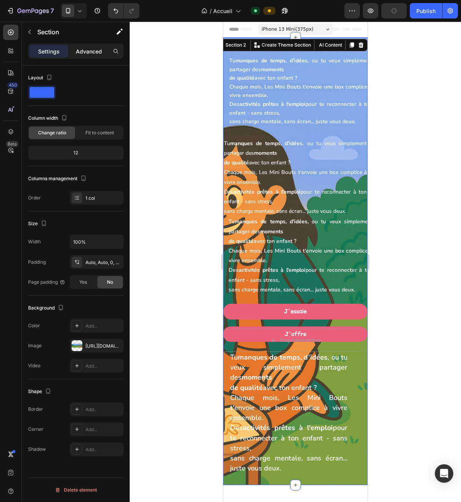
click at [93, 46] on div "Advanced" at bounding box center [89, 51] width 38 height 12
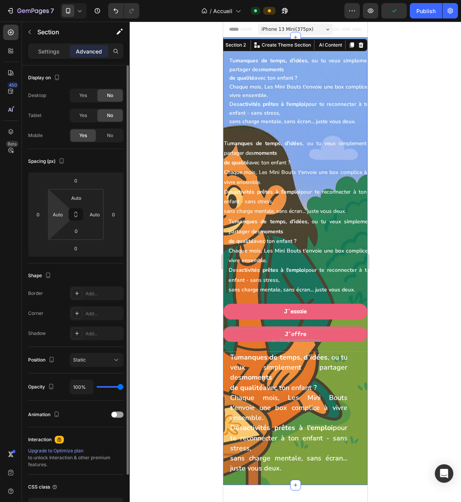
click at [58, 0] on html "7 Version history / Accueil Default Preview Publish 450 Beta Sections(18) Eleme…" at bounding box center [230, 0] width 461 height 0
click at [59, 216] on input "Auto" at bounding box center [58, 215] width 12 height 12
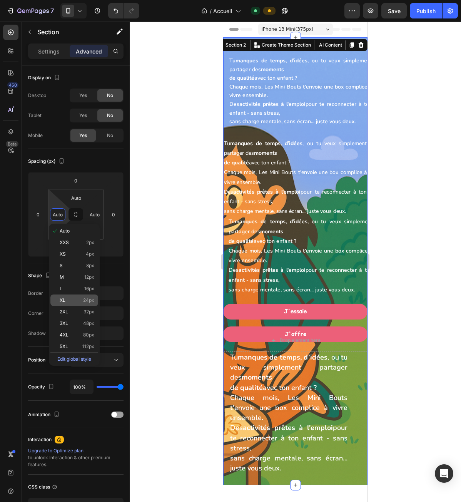
click at [71, 301] on p "XL 24px" at bounding box center [77, 300] width 35 height 5
type input "24"
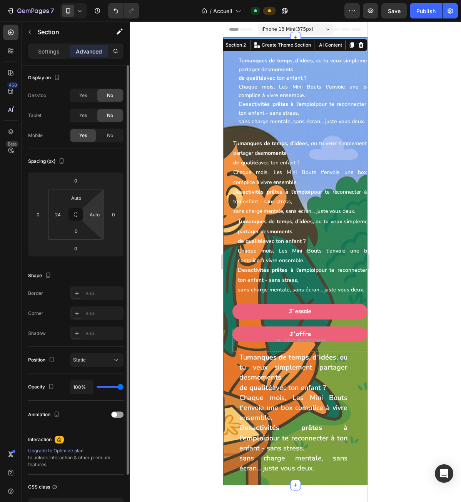
click at [98, 0] on html "7 Version history / Accueil Default Preview Save Publish 450 Beta Sections(18) …" at bounding box center [230, 0] width 461 height 0
click at [97, 216] on input "0" at bounding box center [95, 215] width 12 height 12
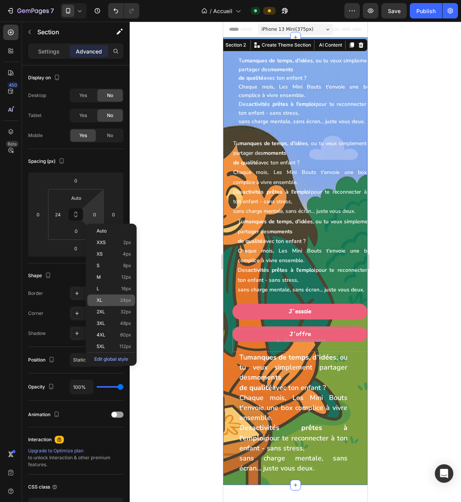
click at [104, 305] on div "XL 24px" at bounding box center [111, 301] width 48 height 12
type input "24"
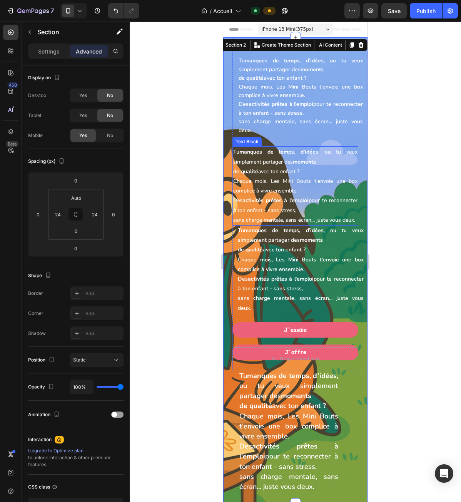
click at [290, 91] on p "⁠⁠⁠⁠⁠⁠⁠ Tu manques de temps, d’idées , ou tu veux simplement partager des momen…" at bounding box center [301, 96] width 124 height 78
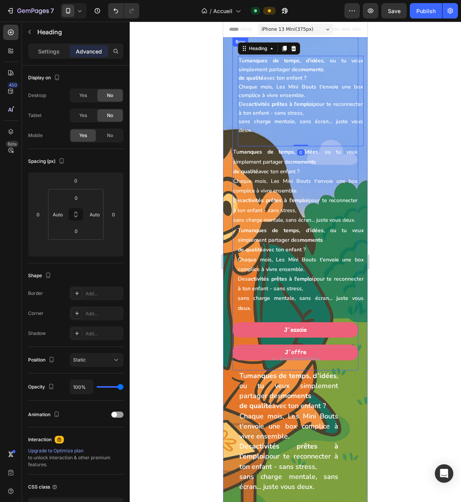
click at [236, 110] on div "⁠⁠⁠⁠⁠⁠⁠ Tu manques de temps, d’idées , ou tu veux simplement partager des momen…" at bounding box center [296, 198] width 126 height 285
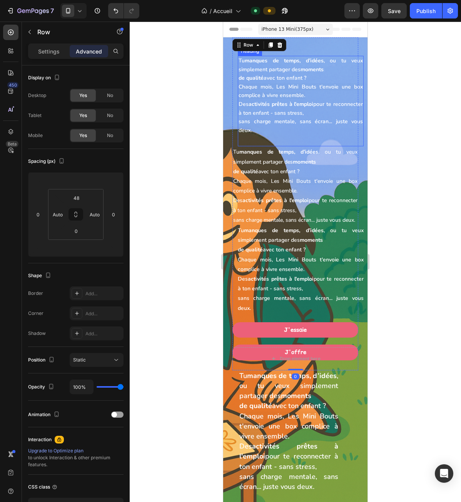
click at [272, 118] on span "sans charge mentale, sans écran... juste vous deux." at bounding box center [301, 126] width 124 height 16
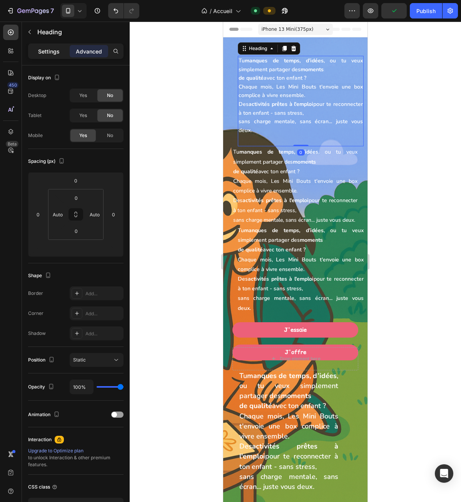
click at [54, 47] on div "Settings" at bounding box center [49, 51] width 38 height 12
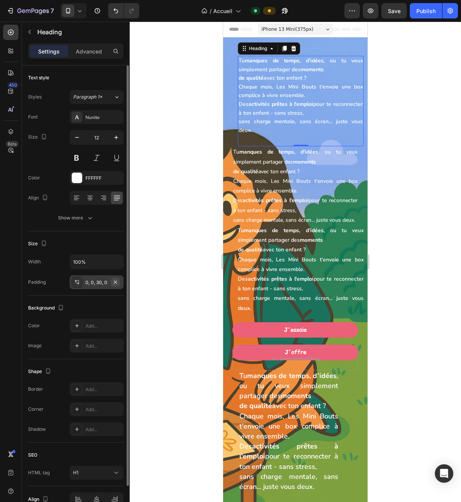
click at [115, 280] on icon "button" at bounding box center [115, 282] width 6 height 6
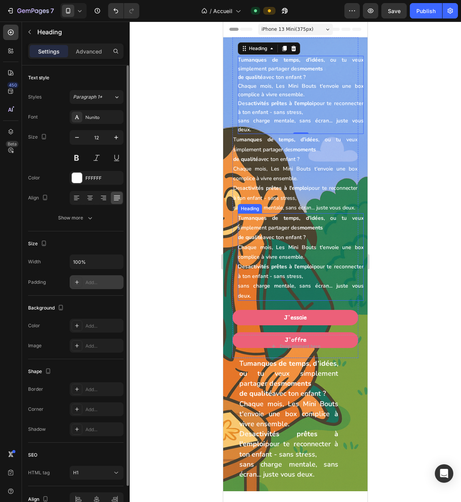
click at [259, 261] on span "Chaque mois, Les Mini Bouts t'envoie une box complice à vivre ensemble." at bounding box center [301, 252] width 126 height 17
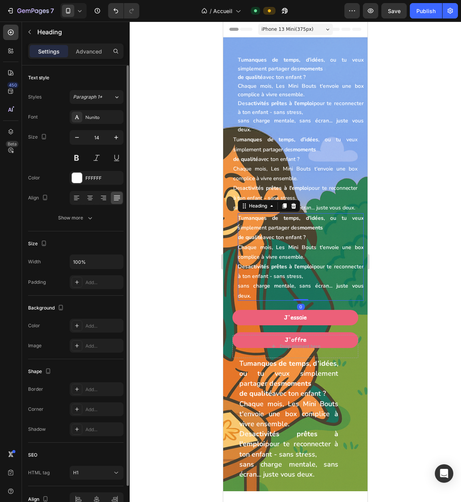
click at [96, 57] on div "Settings Advanced" at bounding box center [75, 51] width 95 height 15
click at [96, 54] on p "Advanced" at bounding box center [89, 51] width 26 height 8
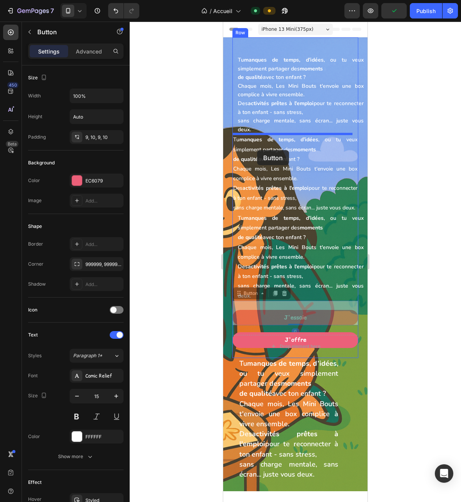
drag, startPoint x: 246, startPoint y: 317, endPoint x: 257, endPoint y: 150, distance: 167.5
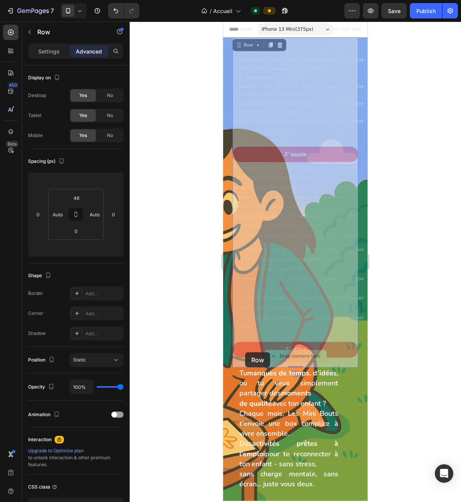
drag, startPoint x: 249, startPoint y: 352, endPoint x: 266, endPoint y: 353, distance: 17.4
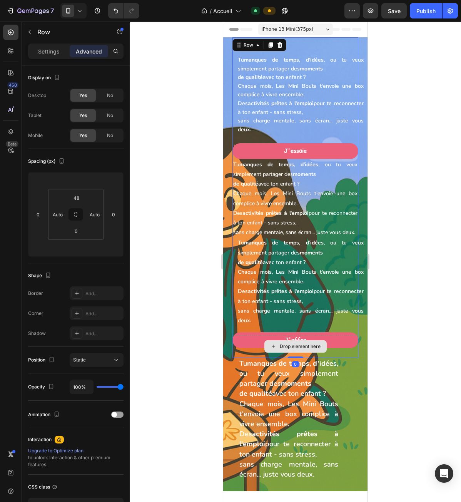
click at [257, 355] on div "Drop element here" at bounding box center [296, 346] width 126 height 23
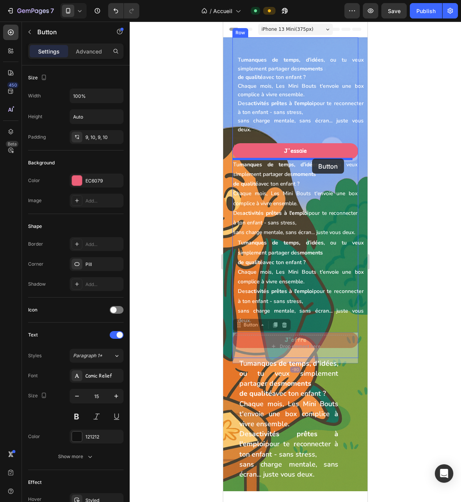
drag, startPoint x: 329, startPoint y: 342, endPoint x: 312, endPoint y: 158, distance: 184.4
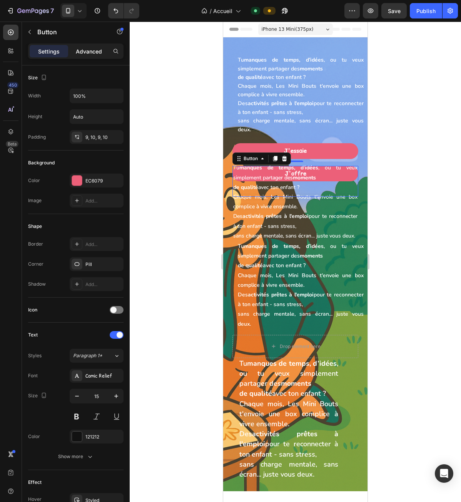
click at [86, 54] on p "Advanced" at bounding box center [89, 51] width 26 height 8
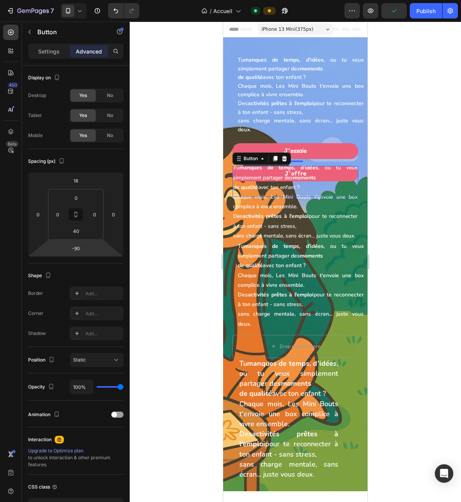
click at [0, 0] on div "Spacing (px) 18 0 -90 0 0 0 40 0" at bounding box center [0, 0] width 0 height 0
click at [77, 249] on input "-90" at bounding box center [75, 249] width 15 height 12
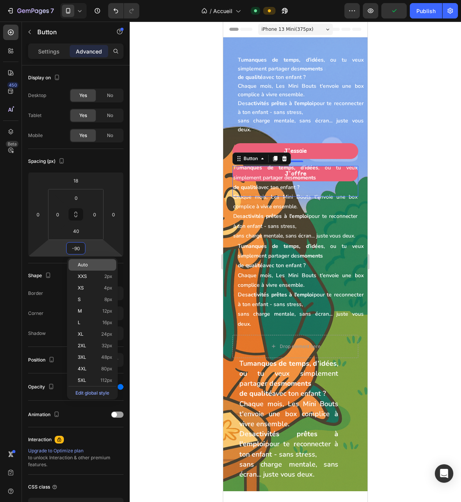
click at [81, 265] on span "Auto" at bounding box center [83, 264] width 10 height 5
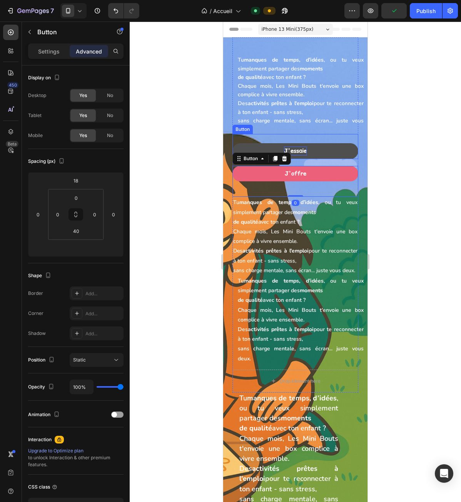
click at [299, 151] on strong "J'essaie" at bounding box center [295, 151] width 23 height 8
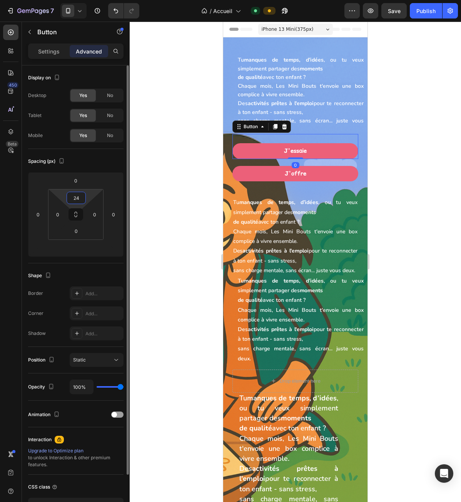
click at [76, 196] on input "24" at bounding box center [76, 198] width 15 height 12
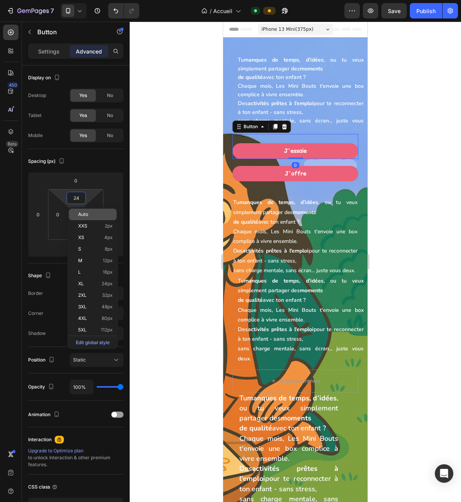
click at [93, 220] on div "Auto" at bounding box center [93, 226] width 48 height 12
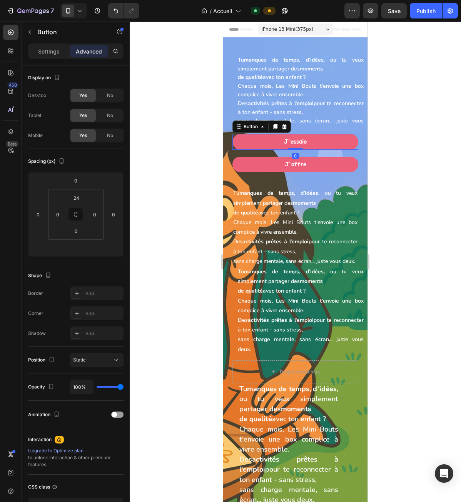
type input "Auto"
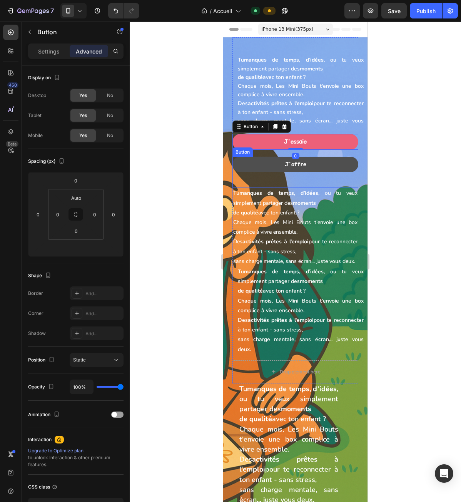
click at [328, 166] on link "J'offre" at bounding box center [296, 165] width 126 height 16
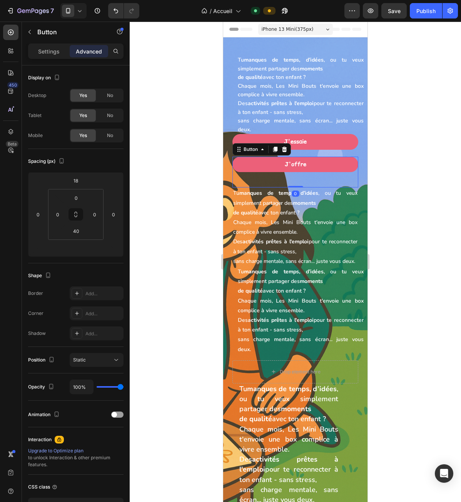
drag, startPoint x: 296, startPoint y: 186, endPoint x: 300, endPoint y: 176, distance: 10.7
click at [300, 176] on div "J'offre Button 0" at bounding box center [296, 172] width 126 height 31
type input "0"
click at [301, 198] on p "Tu manques de temps, d’idées , ou tu veux simplement partager des moments de qu…" at bounding box center [295, 227] width 124 height 78
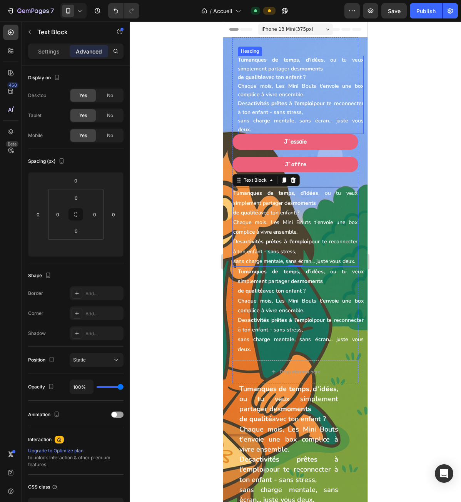
click at [290, 131] on p "⁠⁠⁠⁠⁠⁠⁠ Tu manques de temps, d’idées , ou tu veux simplement partager des momen…" at bounding box center [301, 95] width 126 height 78
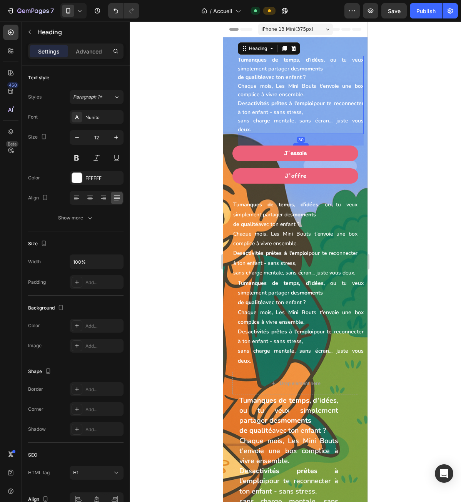
drag, startPoint x: 295, startPoint y: 133, endPoint x: 301, endPoint y: 145, distance: 13.1
click at [301, 145] on div at bounding box center [300, 144] width 15 height 2
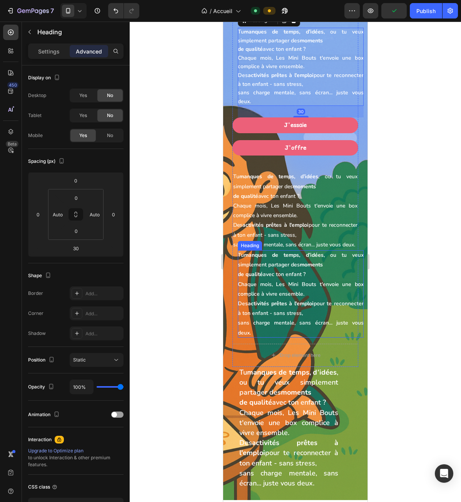
scroll to position [154, 0]
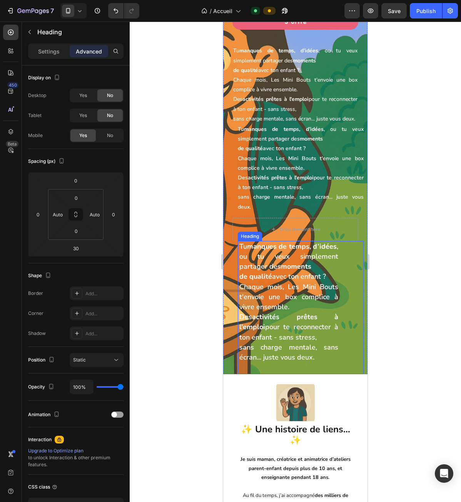
click at [276, 341] on span "Des activités prêtes à l'emploi pour te reconnecter à ton enfant - sans stress," at bounding box center [288, 326] width 99 height 29
click at [291, 237] on icon at bounding box center [294, 234] width 6 height 6
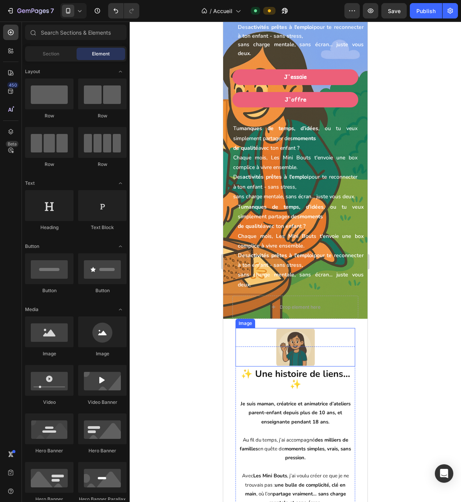
scroll to position [0, 0]
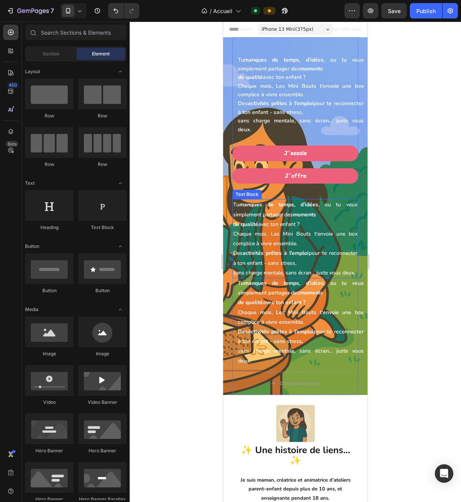
click at [280, 253] on strong "activités prêtes à l'emploi" at bounding box center [276, 252] width 66 height 7
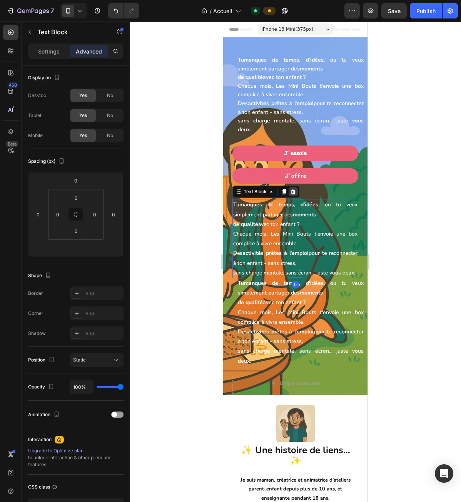
click at [293, 194] on icon at bounding box center [293, 191] width 5 height 5
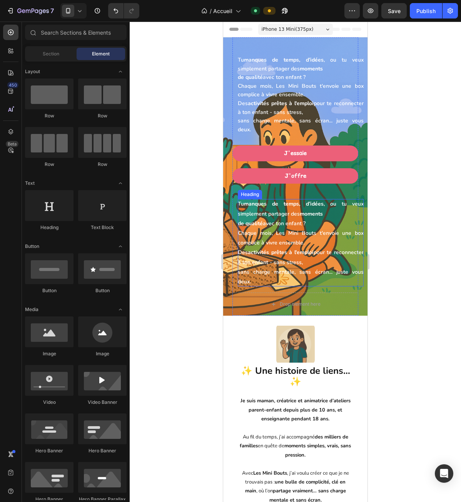
click at [292, 209] on p "⁠⁠⁠⁠⁠⁠⁠ Tu manques de temps, d’idées , ou tu veux simplement partager des momen…" at bounding box center [301, 242] width 126 height 87
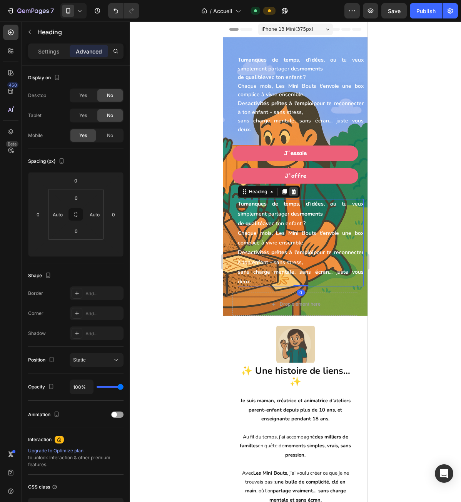
click at [294, 194] on icon at bounding box center [293, 191] width 5 height 5
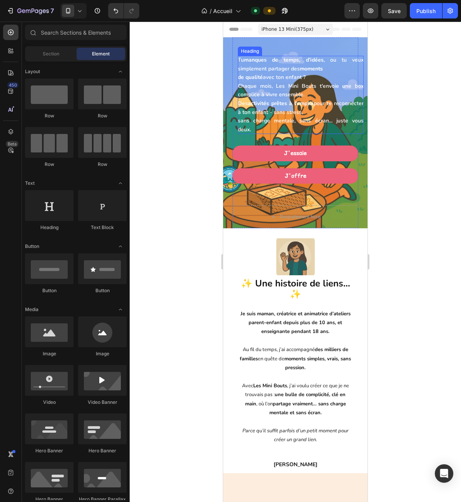
click at [305, 105] on strong "activités prêtes à l'emploi" at bounding box center [281, 103] width 66 height 7
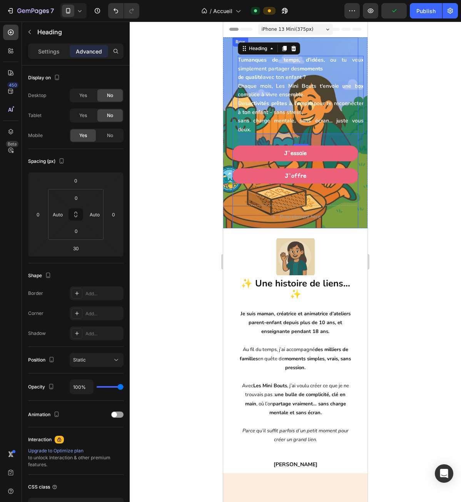
click at [236, 101] on div "⁠⁠⁠⁠⁠⁠⁠ Tu manques de temps, d’idées , ou tu veux simplement partager des momen…" at bounding box center [296, 127] width 126 height 143
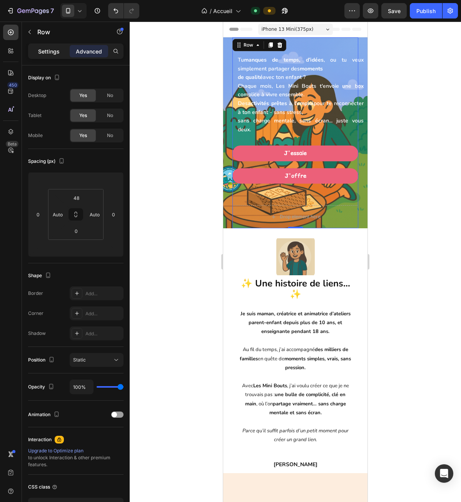
click at [44, 51] on p "Settings" at bounding box center [49, 51] width 22 height 8
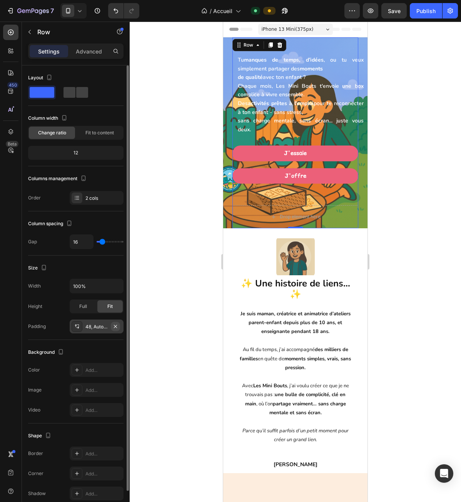
click at [114, 328] on icon "button" at bounding box center [115, 326] width 6 height 6
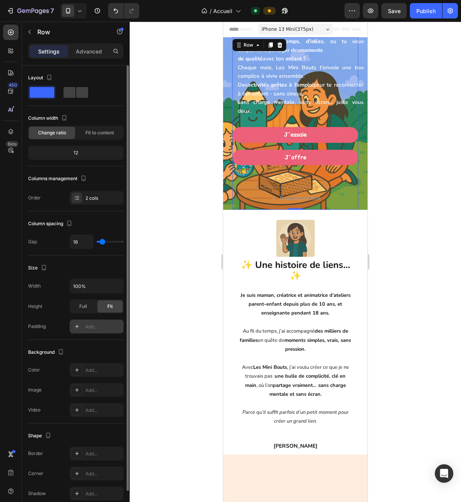
click at [236, 82] on div "⁠⁠⁠⁠⁠⁠⁠ Tu manques de temps, d’idées , ou tu veux simplement partager des momen…" at bounding box center [296, 108] width 126 height 143
click at [241, 77] on span "Chaque mois, Les Mini Bouts t'envoie une box complice à vivre ensemble." at bounding box center [301, 72] width 126 height 16
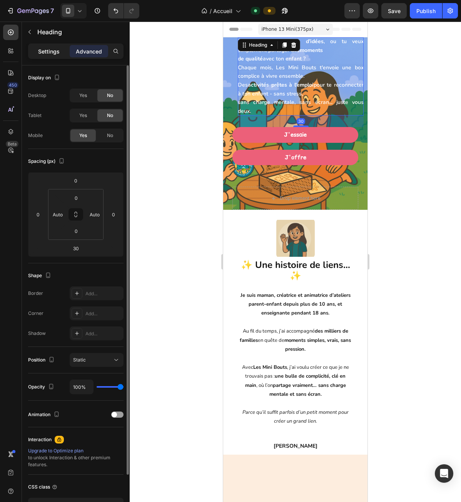
click at [56, 52] on p "Settings" at bounding box center [49, 51] width 22 height 8
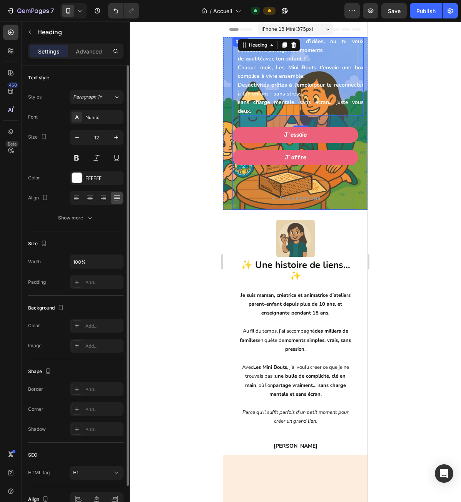
click at [234, 82] on div "⁠⁠⁠⁠⁠⁠⁠ Tu manques de temps, d’idées , ou tu veux simplement partager des momen…" at bounding box center [296, 108] width 126 height 143
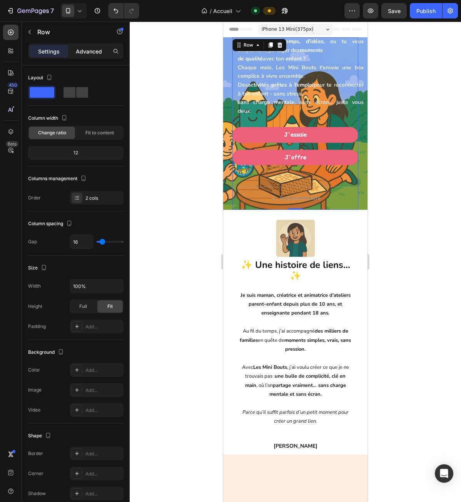
click at [103, 53] on div "Advanced" at bounding box center [89, 51] width 38 height 12
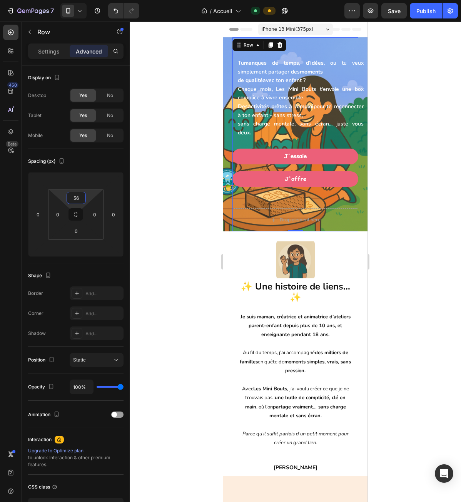
type input "48"
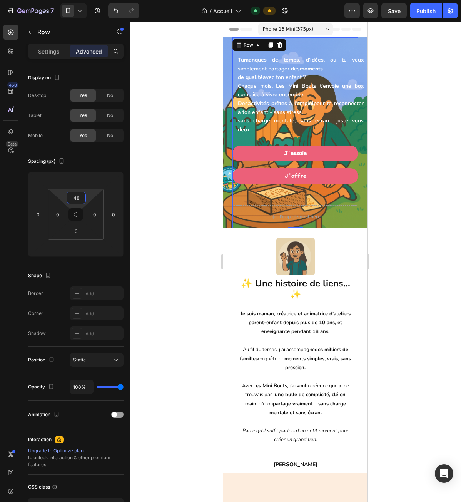
drag, startPoint x: 89, startPoint y: 196, endPoint x: 95, endPoint y: 186, distance: 10.9
click at [95, 0] on html "7 Version history / Accueil Default Preview Save Publish 450 Beta Sections(18) …" at bounding box center [230, 0] width 461 height 0
click at [298, 193] on div "J'offre Button" at bounding box center [296, 183] width 126 height 31
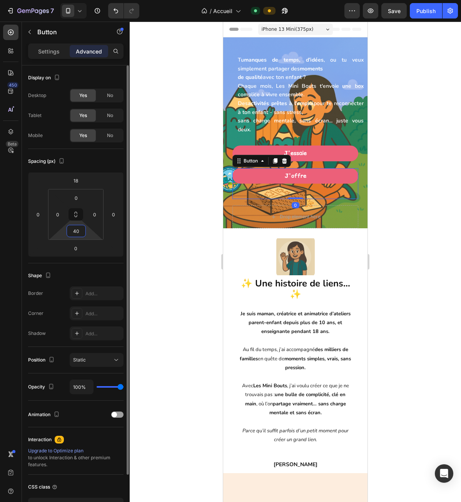
click at [74, 230] on input "40" at bounding box center [76, 231] width 15 height 12
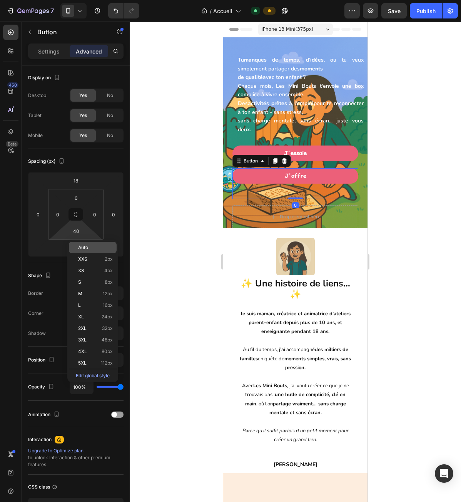
click at [90, 245] on p "Auto" at bounding box center [95, 247] width 35 height 5
type input "Auto"
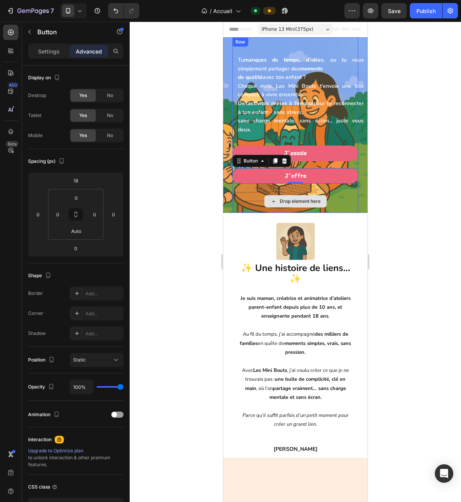
click at [337, 205] on div "Drop element here" at bounding box center [296, 201] width 126 height 23
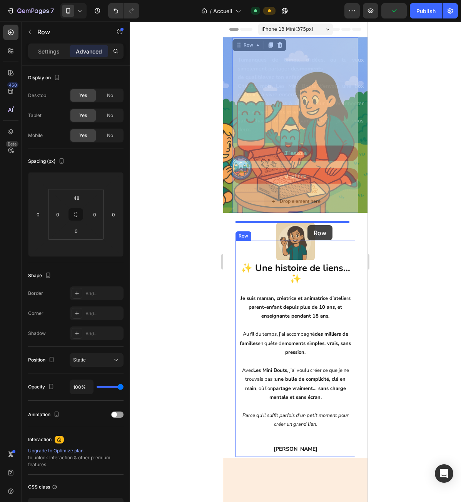
drag, startPoint x: 337, startPoint y: 205, endPoint x: 308, endPoint y: 226, distance: 35.6
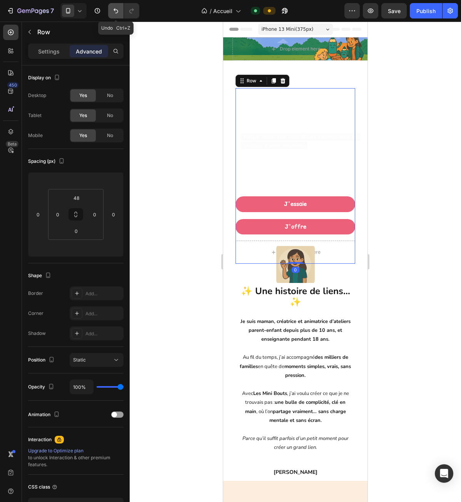
click at [117, 16] on button "Undo/Redo" at bounding box center [115, 10] width 15 height 15
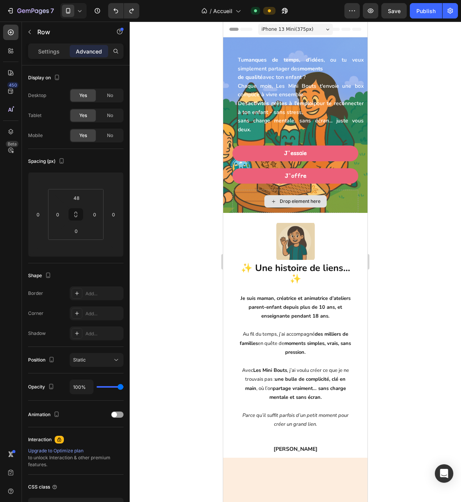
click at [276, 191] on div "Drop element here" at bounding box center [296, 201] width 126 height 23
click at [58, 55] on div "Settings" at bounding box center [49, 51] width 38 height 12
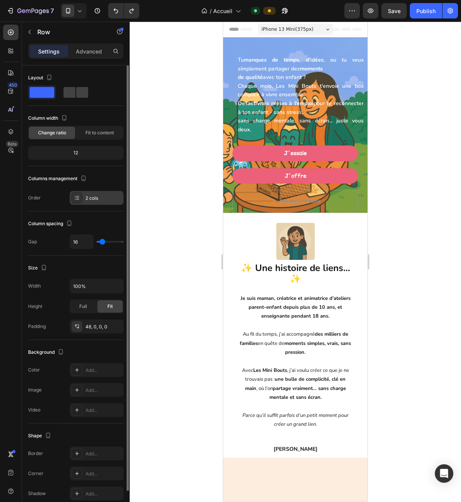
click at [89, 199] on div "2 cols" at bounding box center [103, 198] width 36 height 7
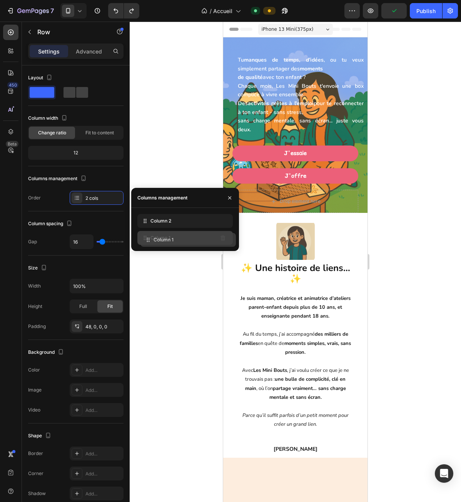
drag, startPoint x: 161, startPoint y: 231, endPoint x: 163, endPoint y: 243, distance: 12.5
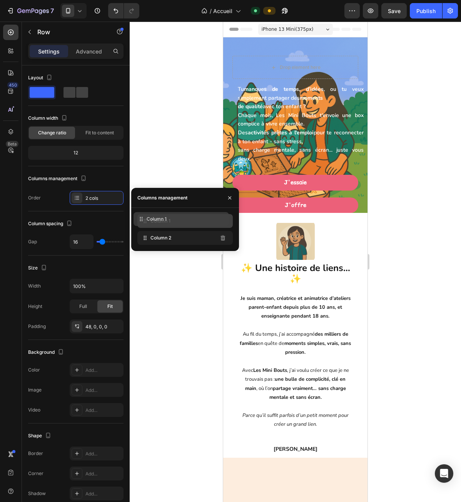
drag, startPoint x: 162, startPoint y: 240, endPoint x: 159, endPoint y: 221, distance: 19.6
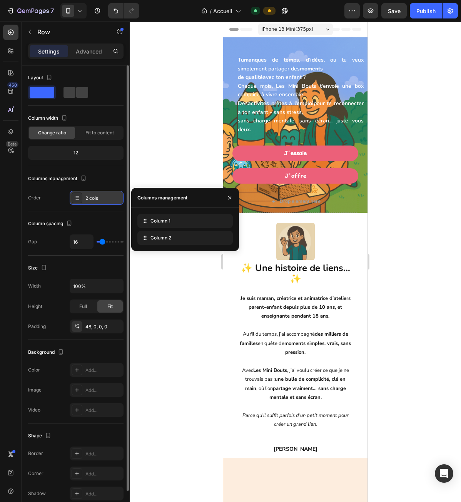
click at [80, 191] on div "2 cols" at bounding box center [97, 198] width 54 height 14
click at [78, 199] on icon at bounding box center [77, 198] width 6 height 6
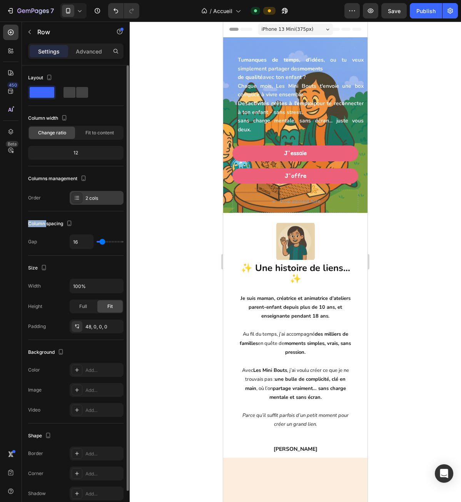
click at [78, 199] on icon at bounding box center [77, 198] width 6 height 6
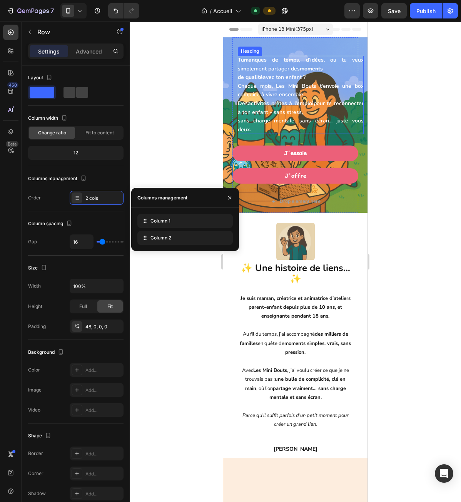
click at [255, 112] on span "Des activités prêtes à l'emploi pour te reconnecter à ton enfant - sans stress," at bounding box center [301, 108] width 126 height 16
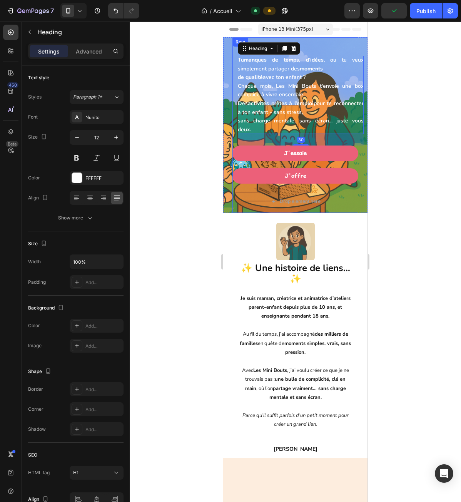
click at [246, 40] on div "Row" at bounding box center [240, 41] width 13 height 7
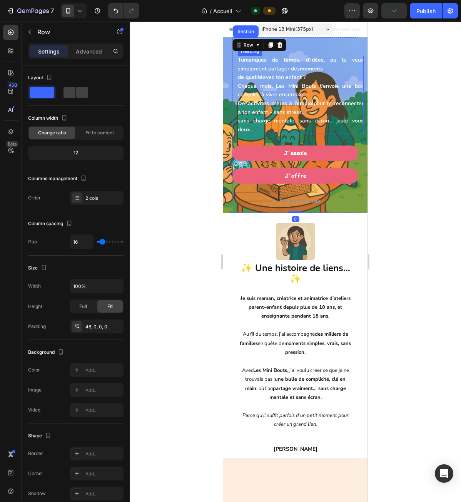
click at [261, 82] on h1 "Tu manques de temps, d’idées , ou tu veux simplement partager des moments de qu…" at bounding box center [301, 95] width 126 height 78
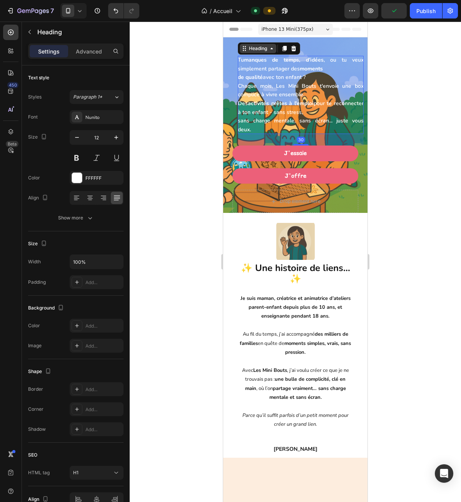
click at [254, 48] on div "Heading" at bounding box center [258, 48] width 21 height 7
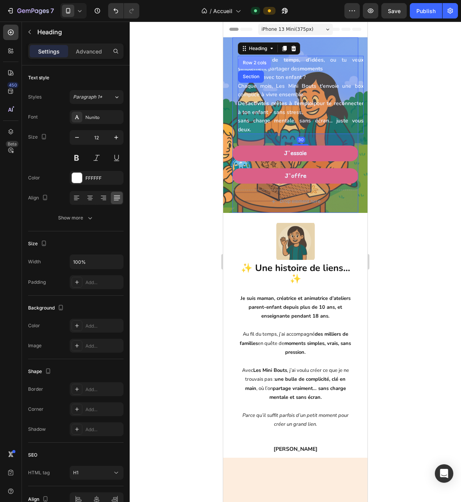
click at [253, 61] on div "Row 2 cols" at bounding box center [254, 62] width 27 height 5
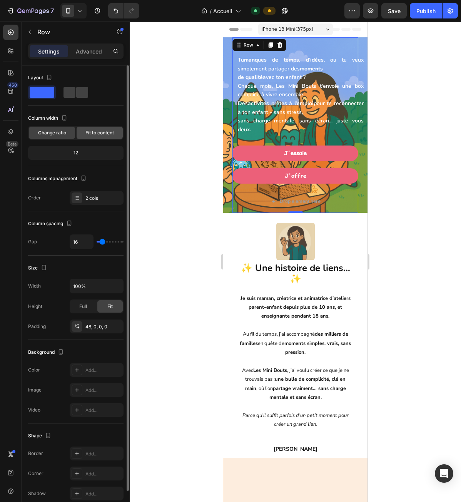
click at [98, 137] on div "Fit to content" at bounding box center [100, 133] width 46 height 12
click at [54, 134] on span "Change ratio" at bounding box center [52, 132] width 28 height 7
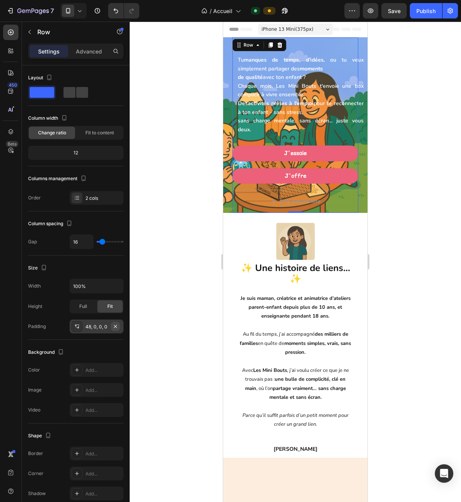
click at [116, 327] on icon "button" at bounding box center [115, 326] width 3 height 3
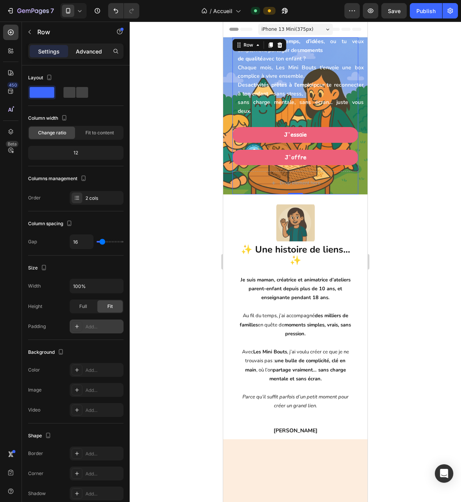
click at [79, 45] on div "Advanced" at bounding box center [89, 51] width 38 height 12
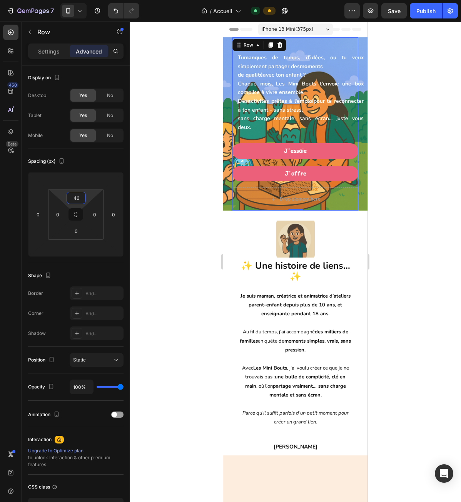
type input "48"
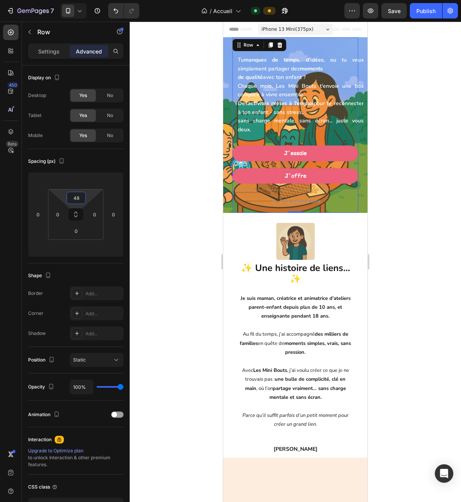
drag, startPoint x: 89, startPoint y: 197, endPoint x: 97, endPoint y: 188, distance: 12.0
click at [97, 0] on html "7 Version history / Accueil Default Preview Save Publish 450 Beta Sections(18) …" at bounding box center [230, 0] width 461 height 0
click at [356, 103] on span "Des activités prêtes à l'emploi pour te reconnecter à ton enfant - sans stress," at bounding box center [301, 108] width 126 height 16
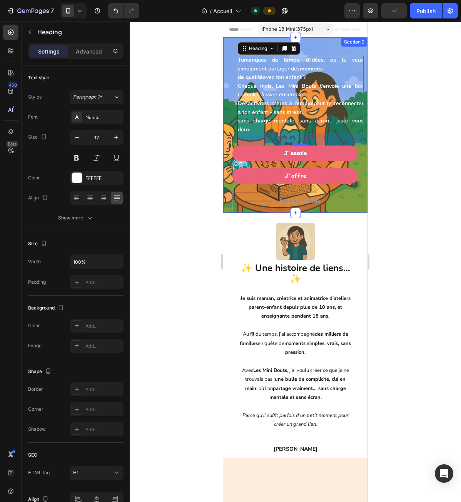
click at [232, 110] on div "Tu manques de temps, d’idées , ou tu veux simplement partager des moments de qu…" at bounding box center [295, 125] width 144 height 176
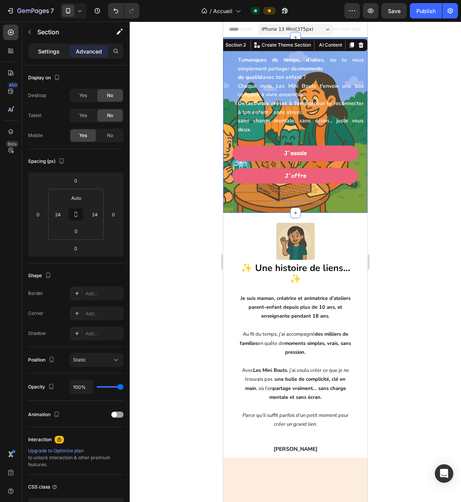
click at [56, 50] on p "Settings" at bounding box center [49, 51] width 22 height 8
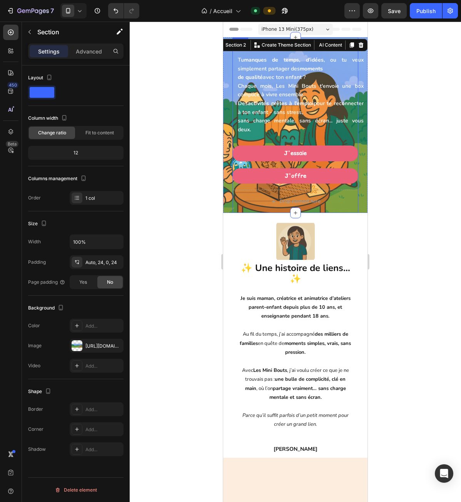
click at [234, 107] on div "Tu manques de temps, d’idées , ou tu veux simplement partager des moments de qu…" at bounding box center [296, 120] width 126 height 128
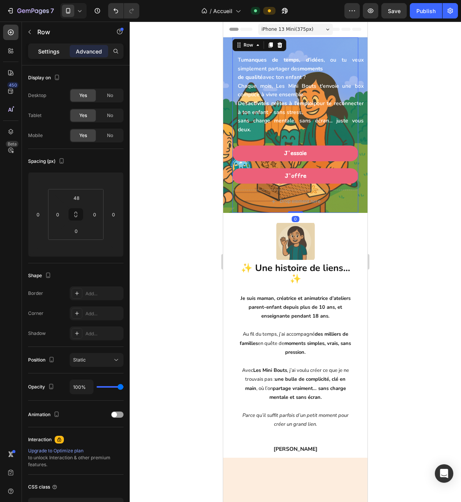
click at [67, 48] on div "Settings" at bounding box center [49, 51] width 38 height 12
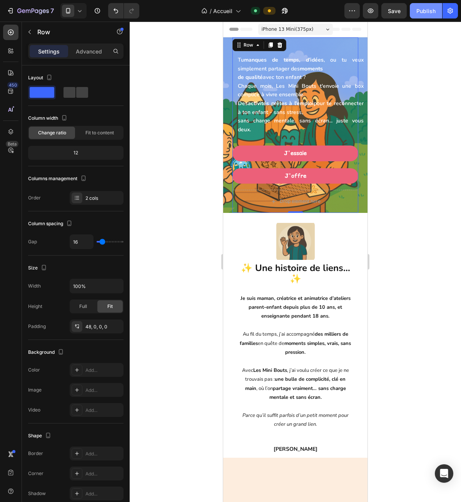
click at [420, 17] on button "Publish" at bounding box center [426, 10] width 32 height 15
